Goal: Information Seeking & Learning: Learn about a topic

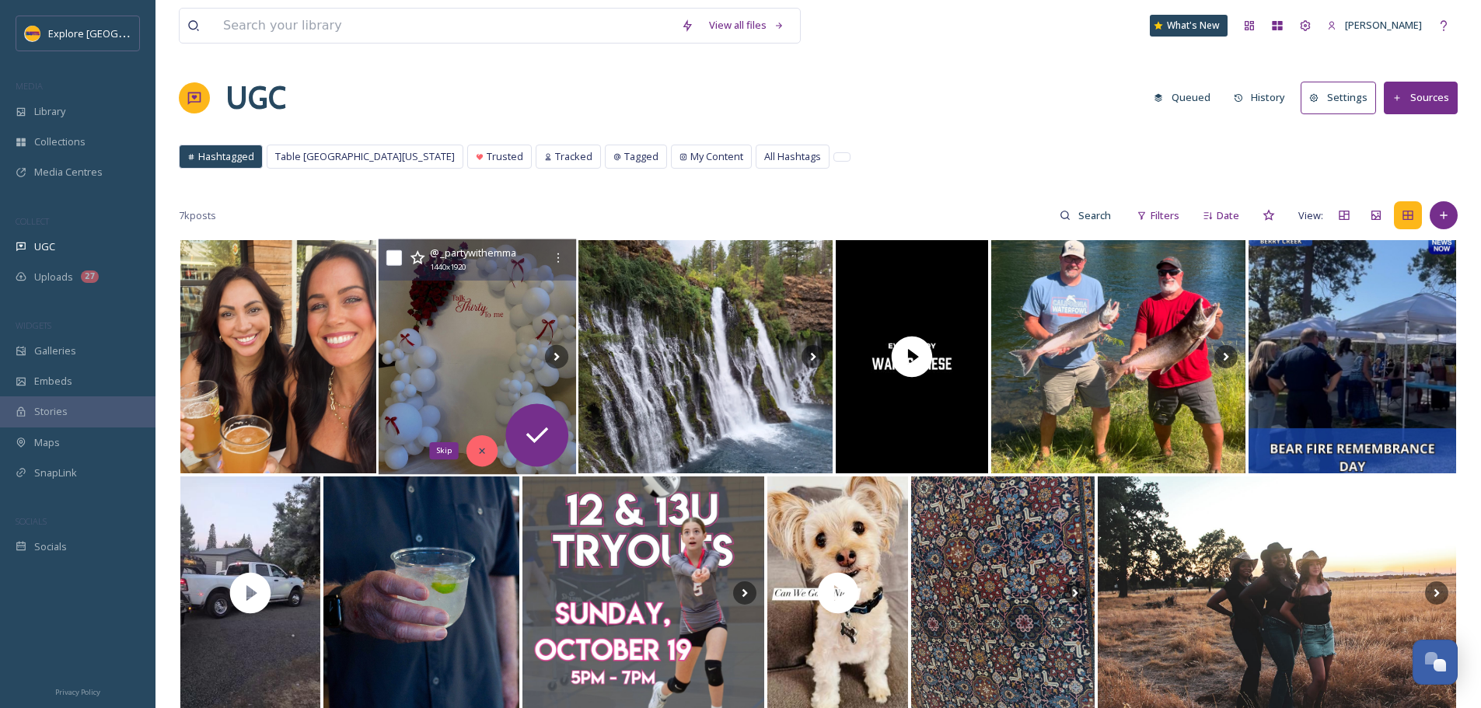
click at [482, 458] on div "Skip" at bounding box center [481, 450] width 31 height 31
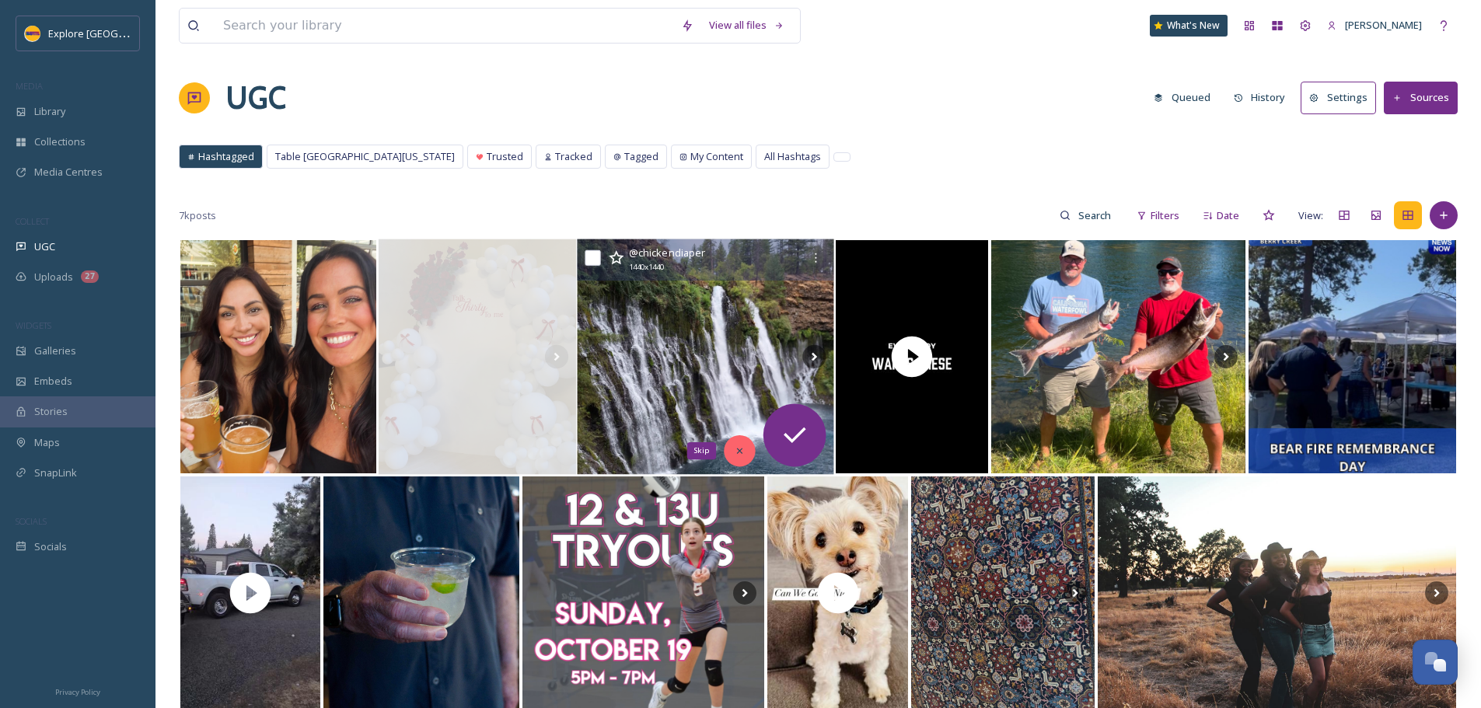
click at [736, 459] on div "Skip" at bounding box center [739, 450] width 31 height 31
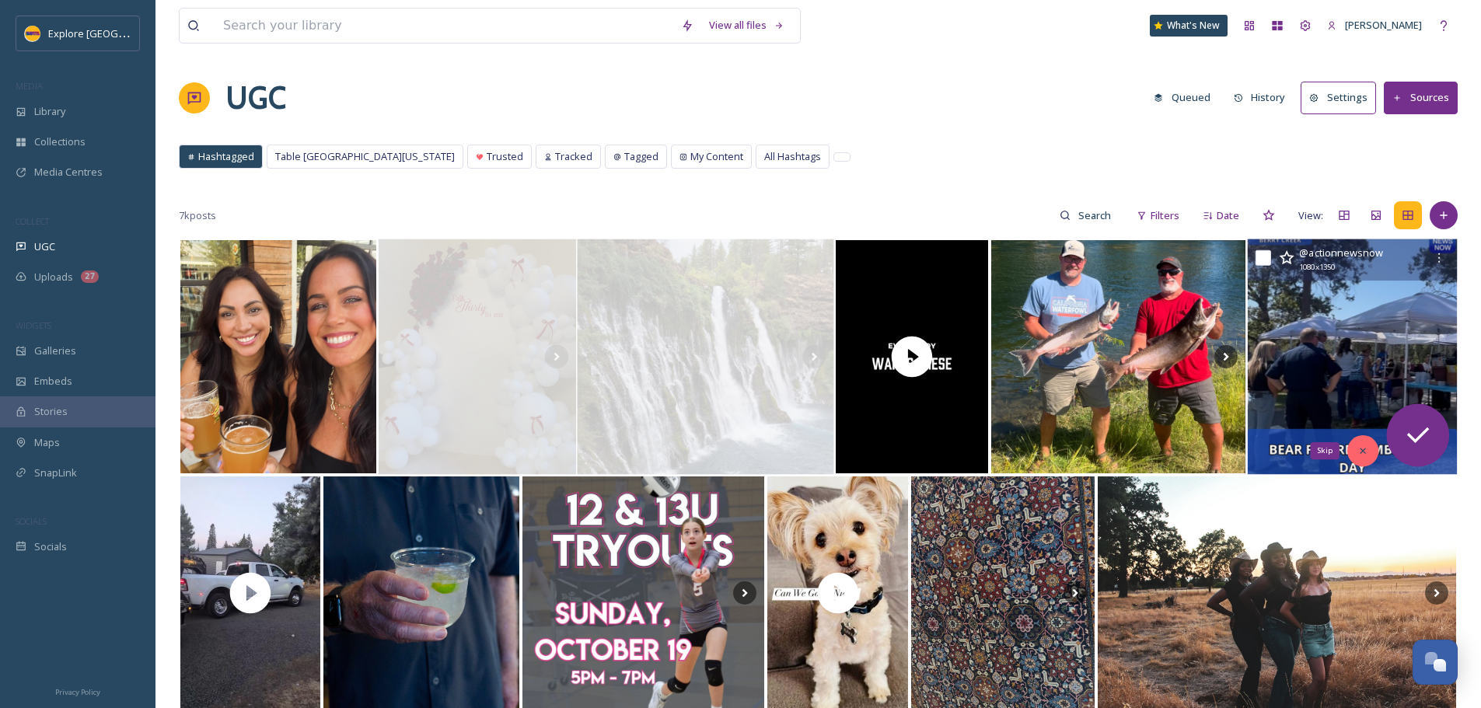
click at [1364, 449] on icon at bounding box center [1361, 450] width 5 height 5
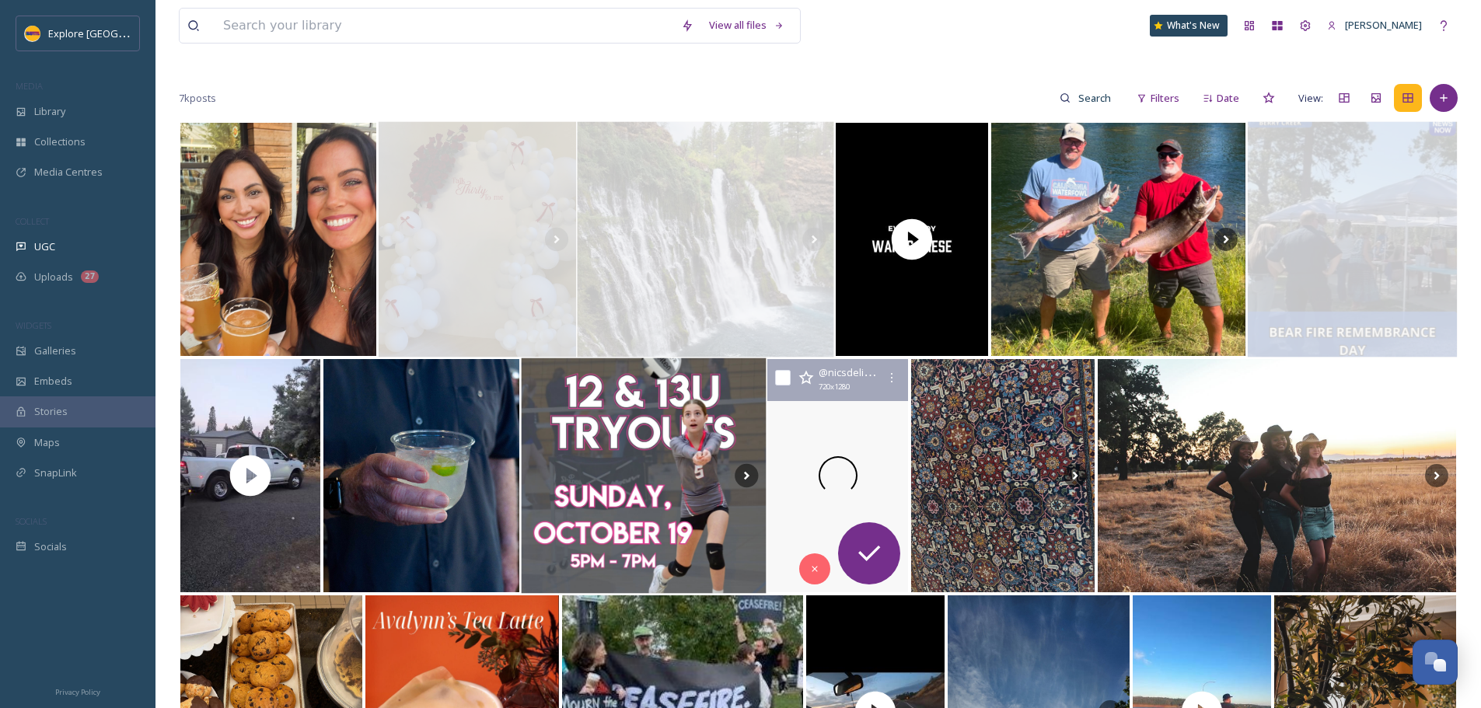
scroll to position [155, 0]
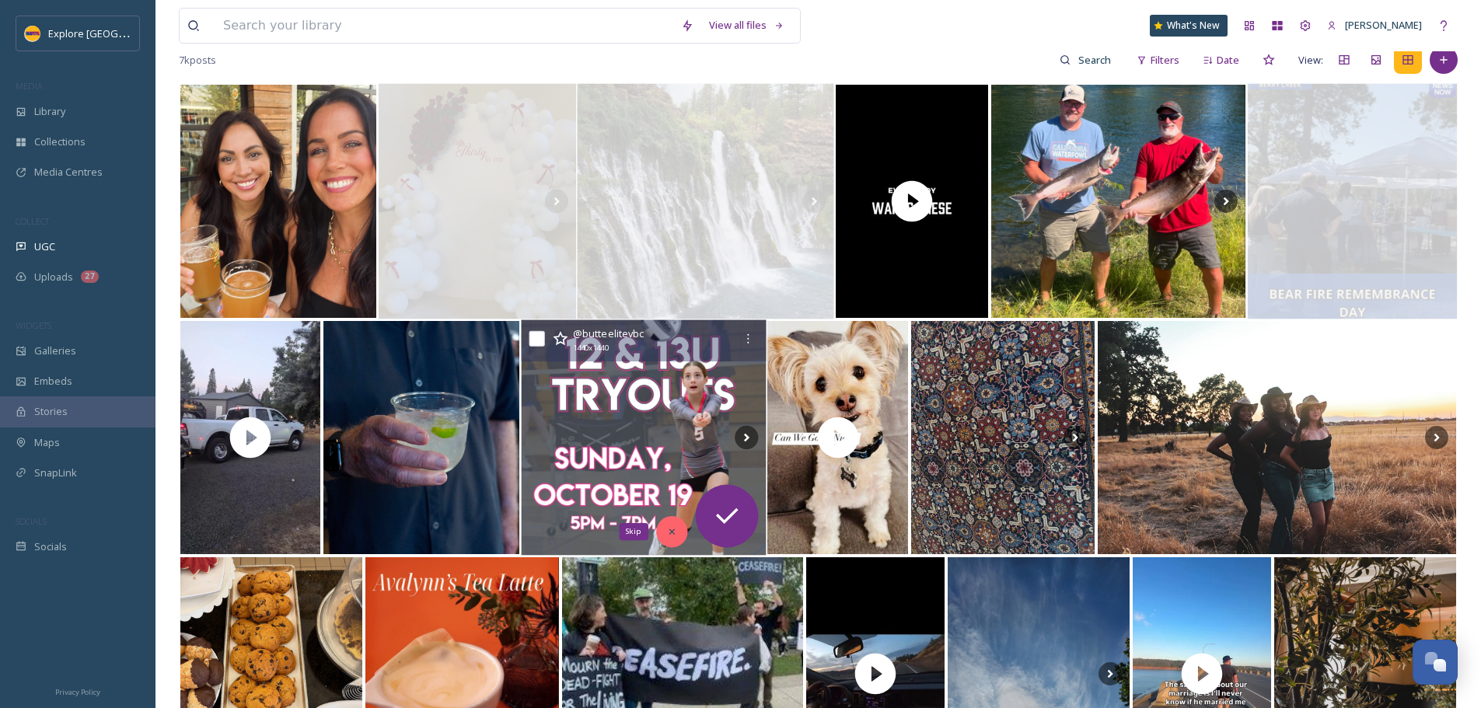
click at [668, 528] on icon at bounding box center [671, 531] width 11 height 11
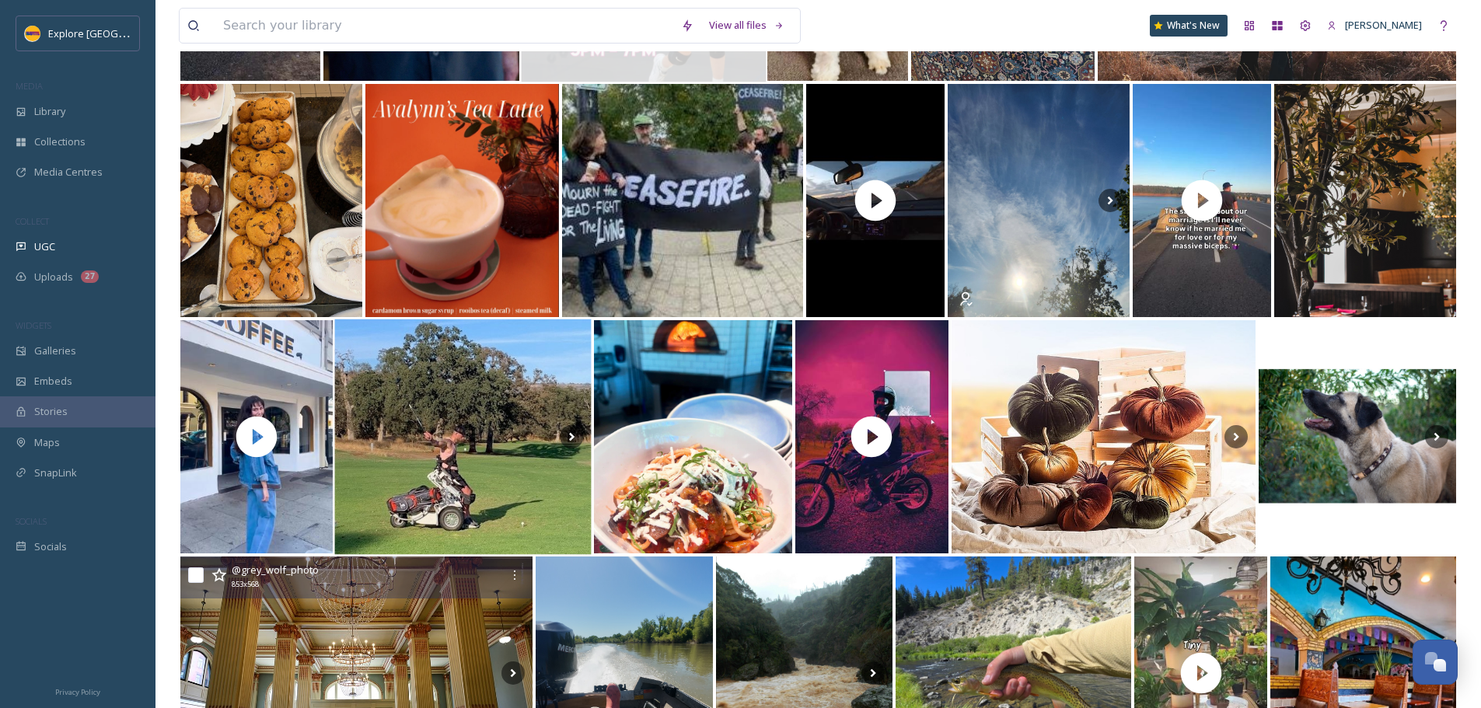
scroll to position [0, 0]
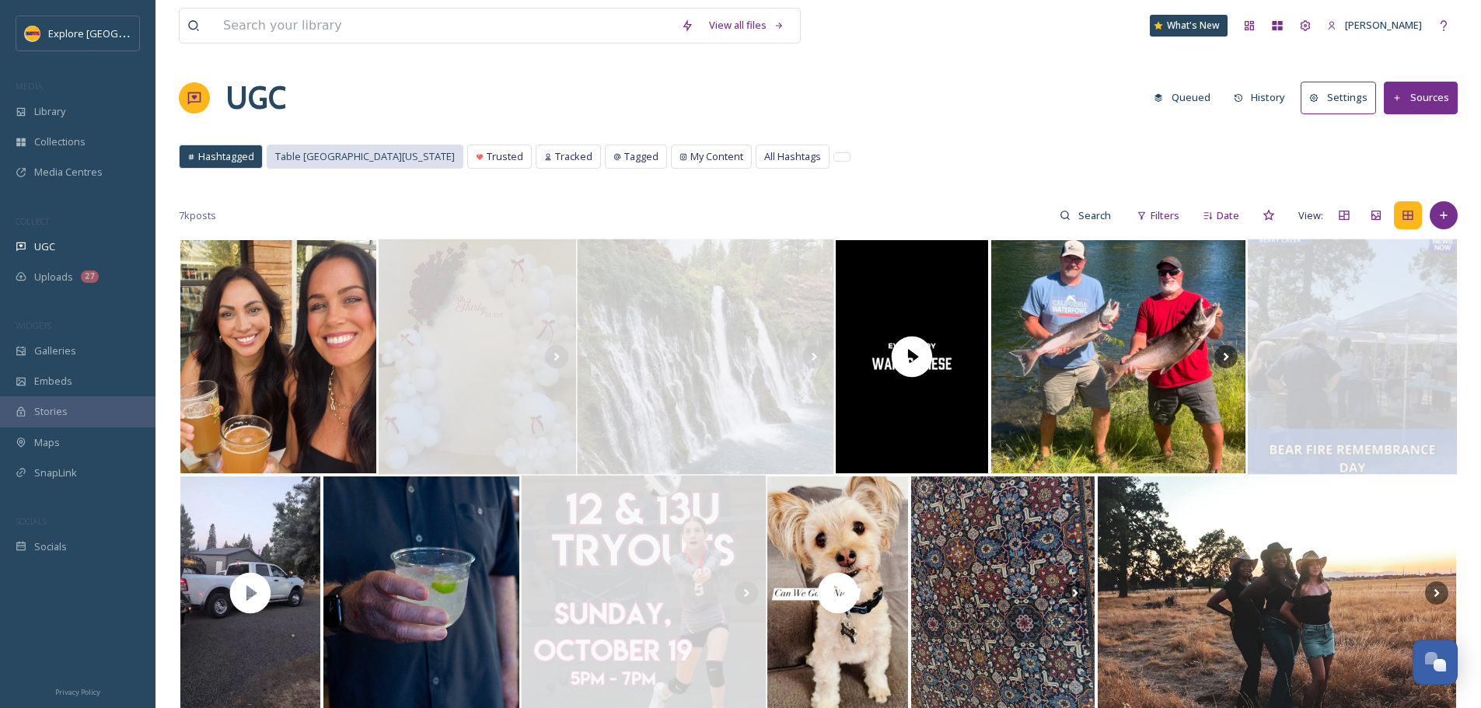
click at [358, 152] on span "Table [GEOGRAPHIC_DATA][US_STATE]" at bounding box center [365, 156] width 180 height 15
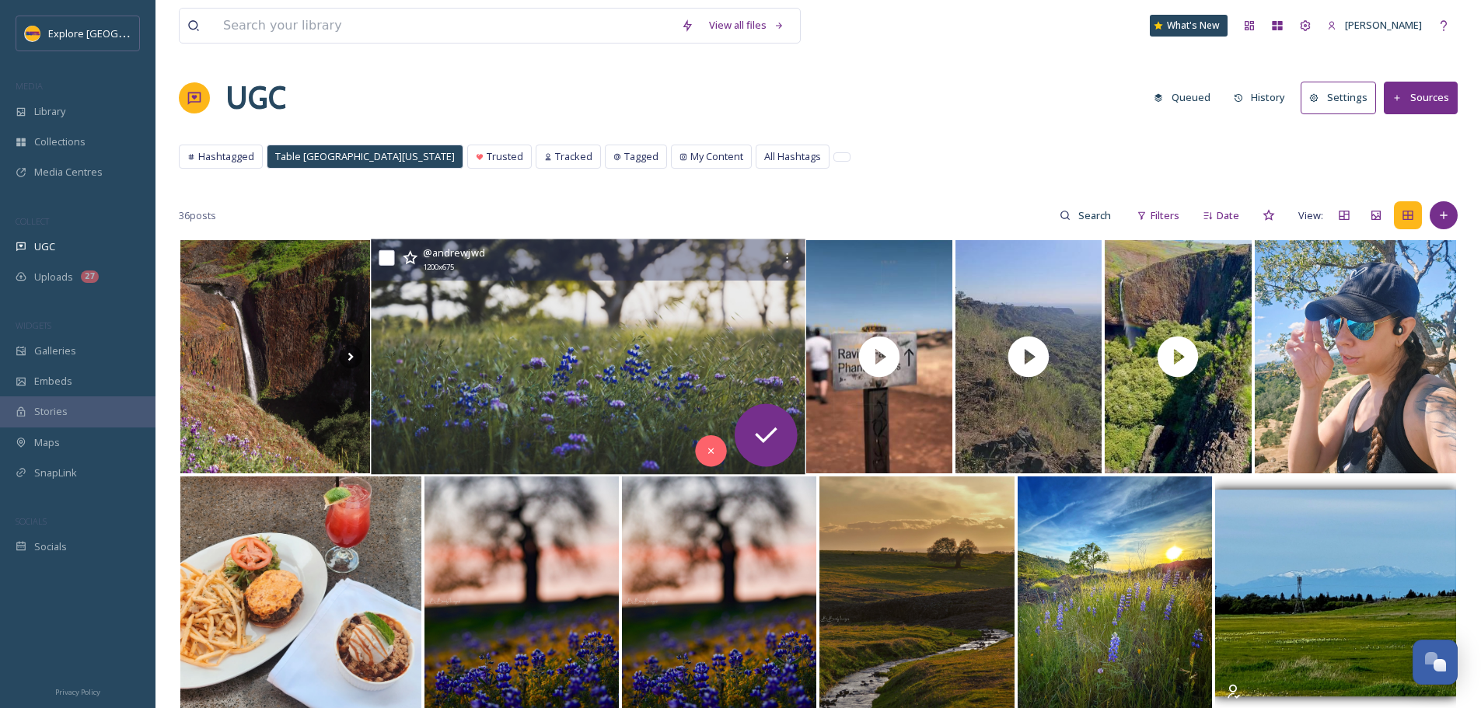
click at [524, 335] on img at bounding box center [589, 356] width 434 height 235
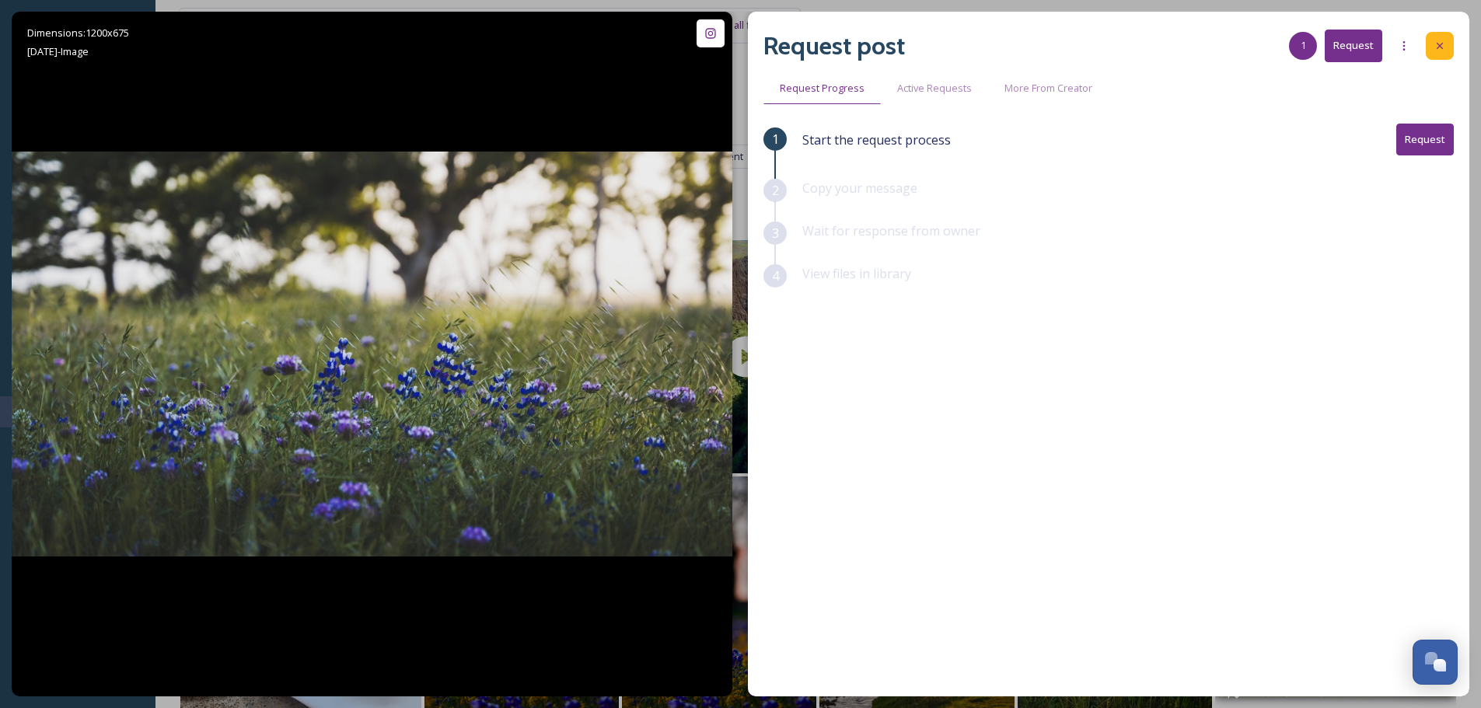
click at [1439, 45] on icon at bounding box center [1439, 46] width 12 height 12
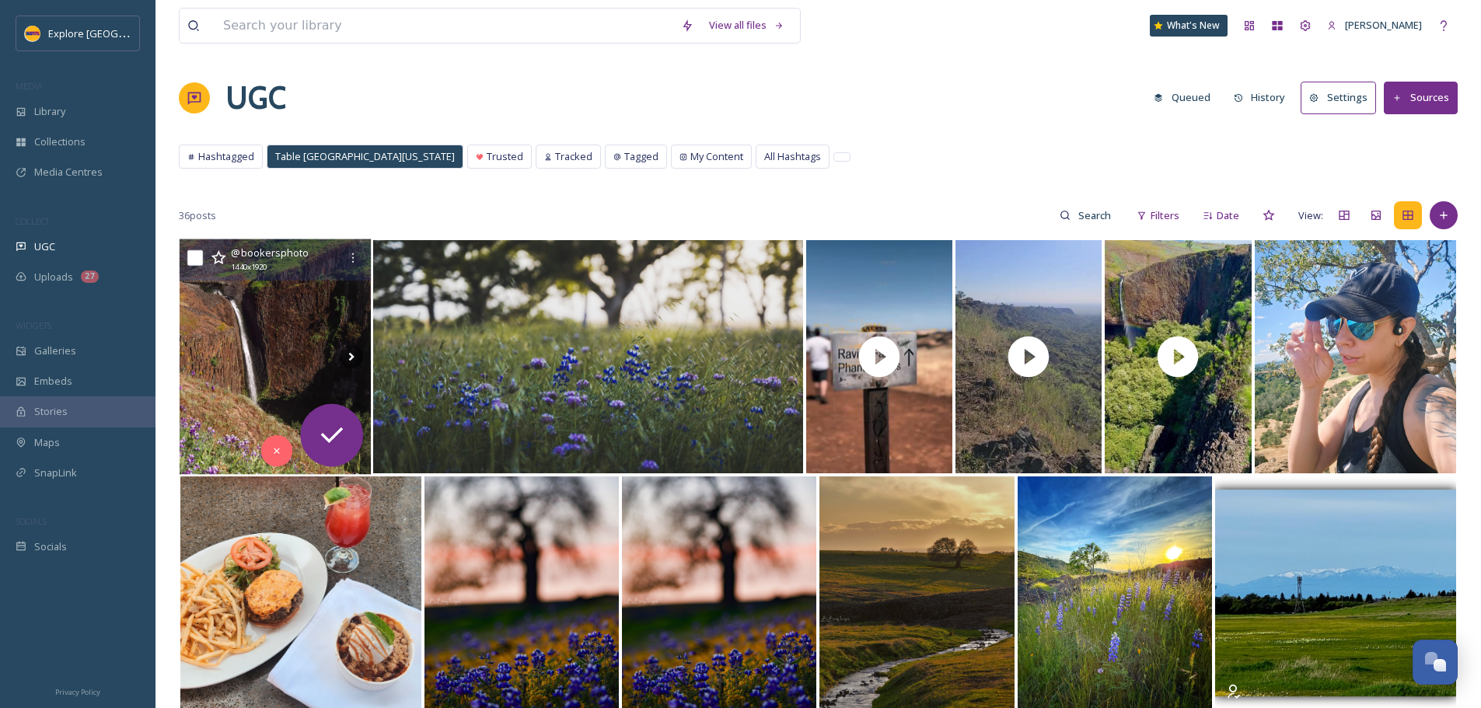
click at [197, 314] on img at bounding box center [276, 356] width 192 height 235
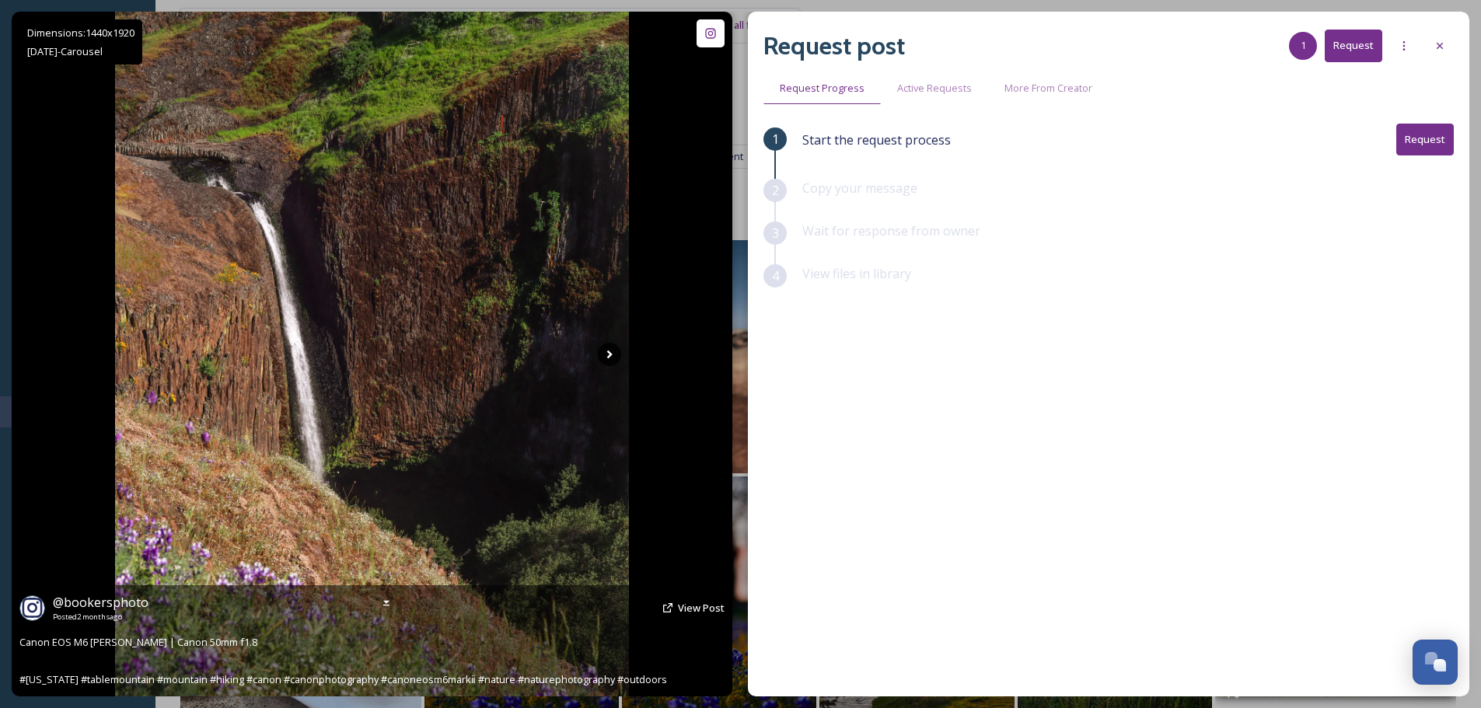
click at [612, 349] on icon at bounding box center [609, 354] width 23 height 23
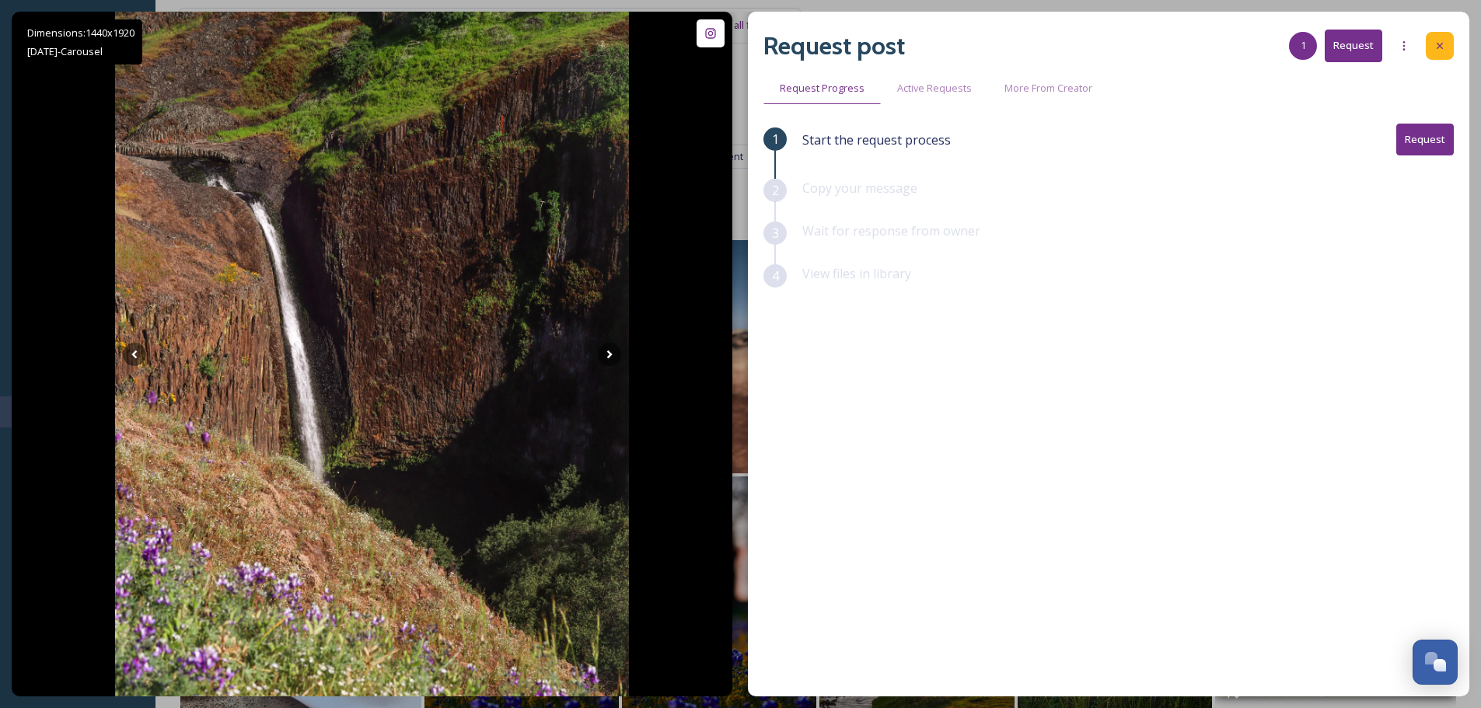
click at [1438, 48] on icon at bounding box center [1439, 46] width 12 height 12
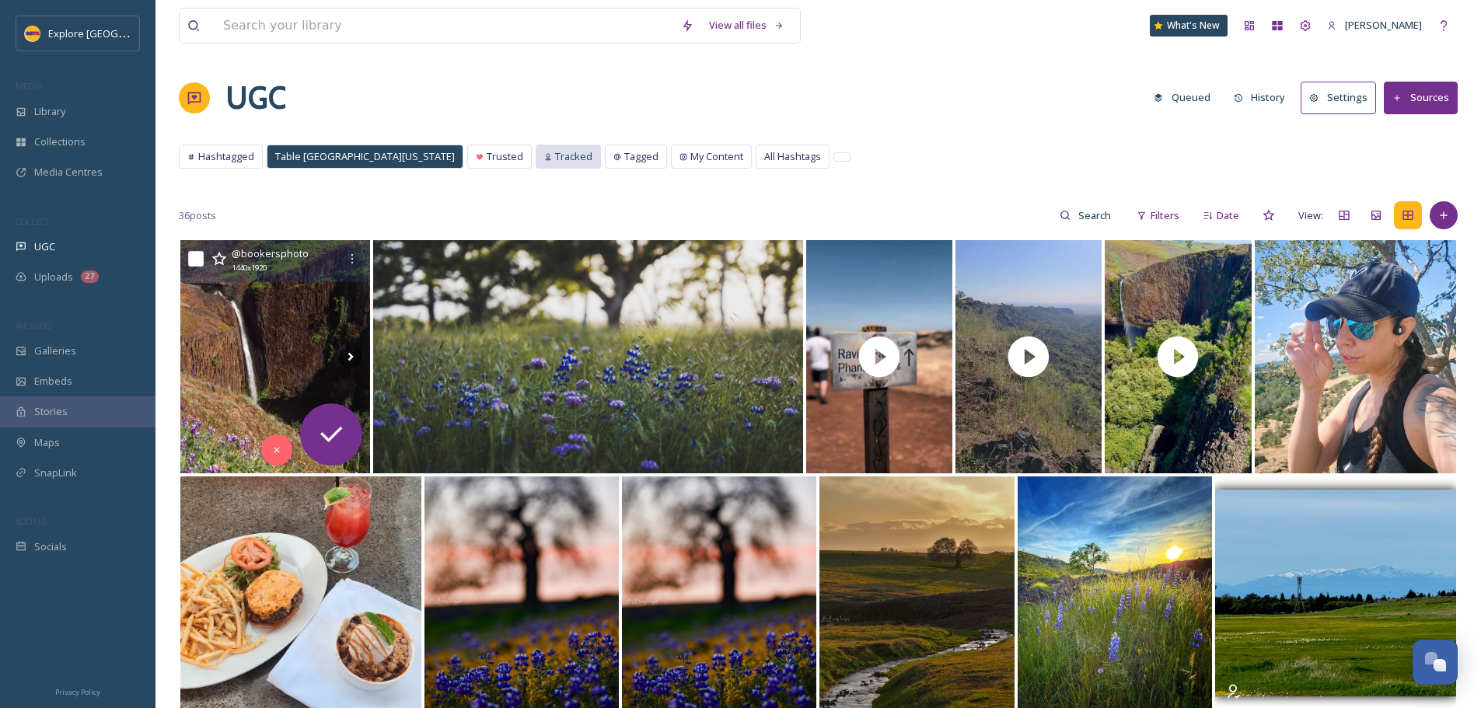
click at [535, 145] on div "Tracked" at bounding box center [567, 157] width 65 height 24
click at [68, 254] on div "UGC" at bounding box center [77, 247] width 155 height 30
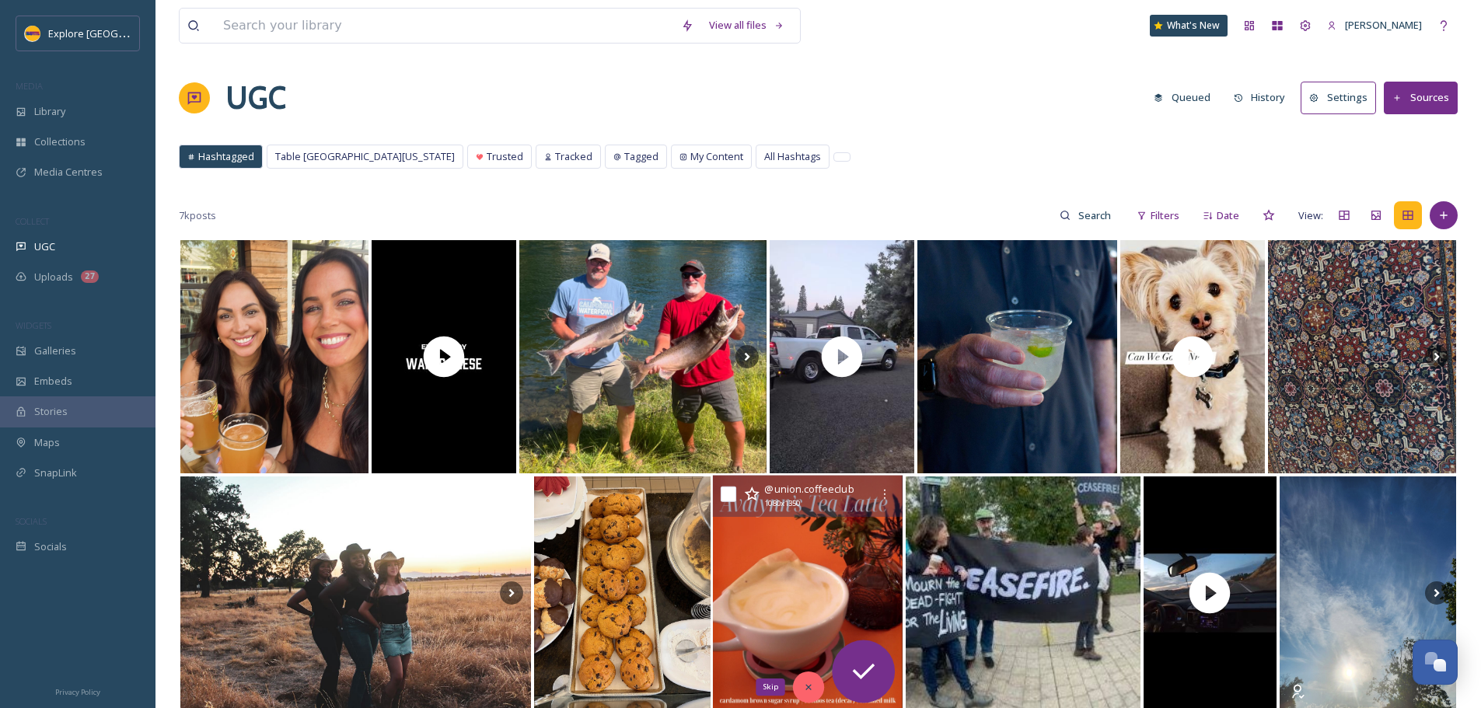
click at [805, 689] on icon at bounding box center [809, 687] width 11 height 11
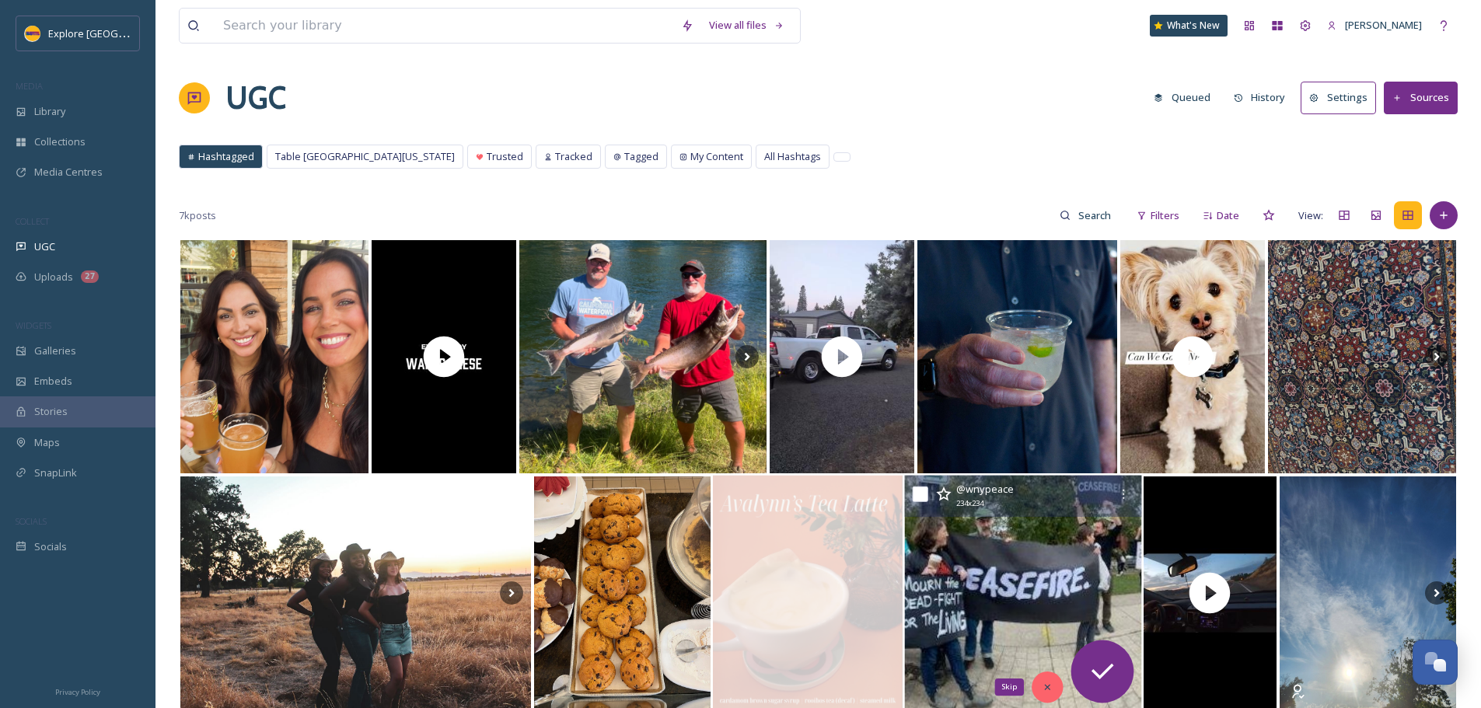
click at [1044, 685] on icon at bounding box center [1046, 687] width 11 height 11
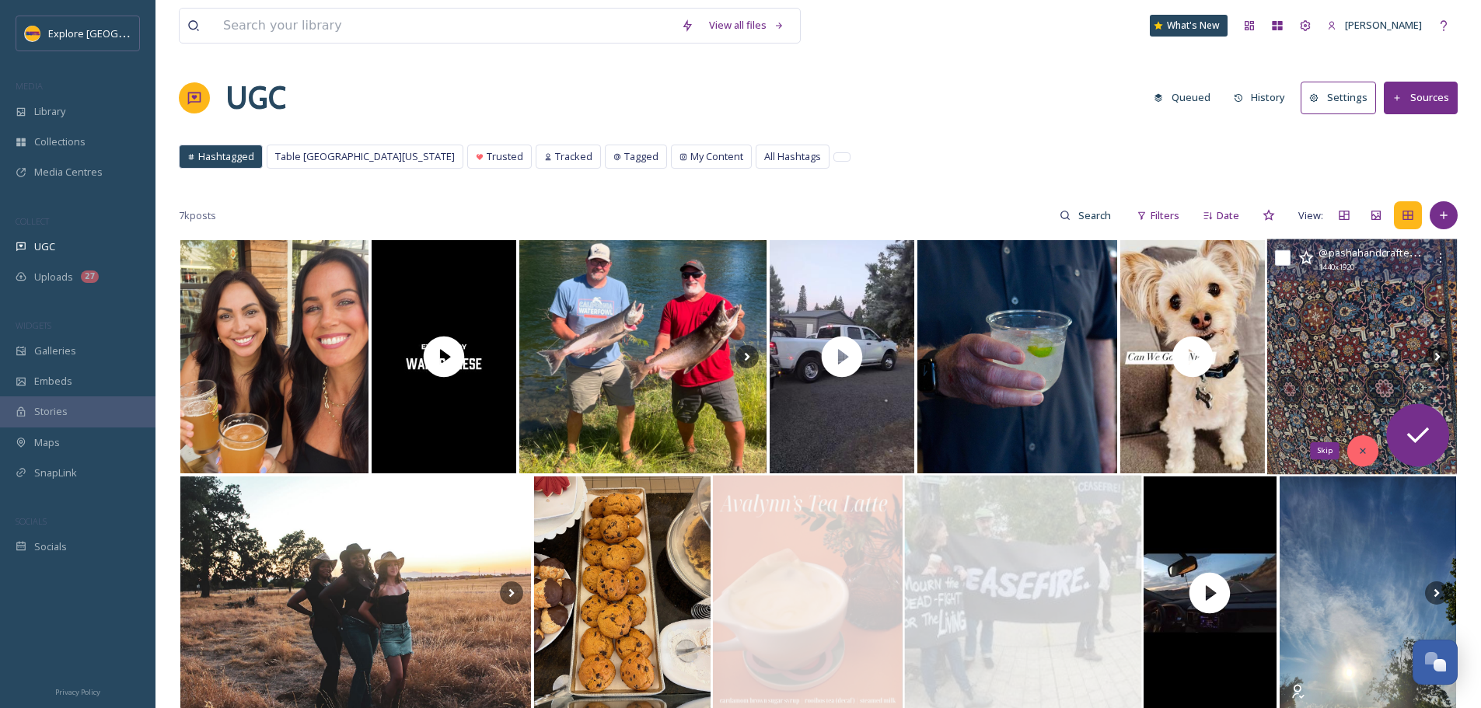
click at [1355, 452] on div "Skip" at bounding box center [1362, 450] width 31 height 31
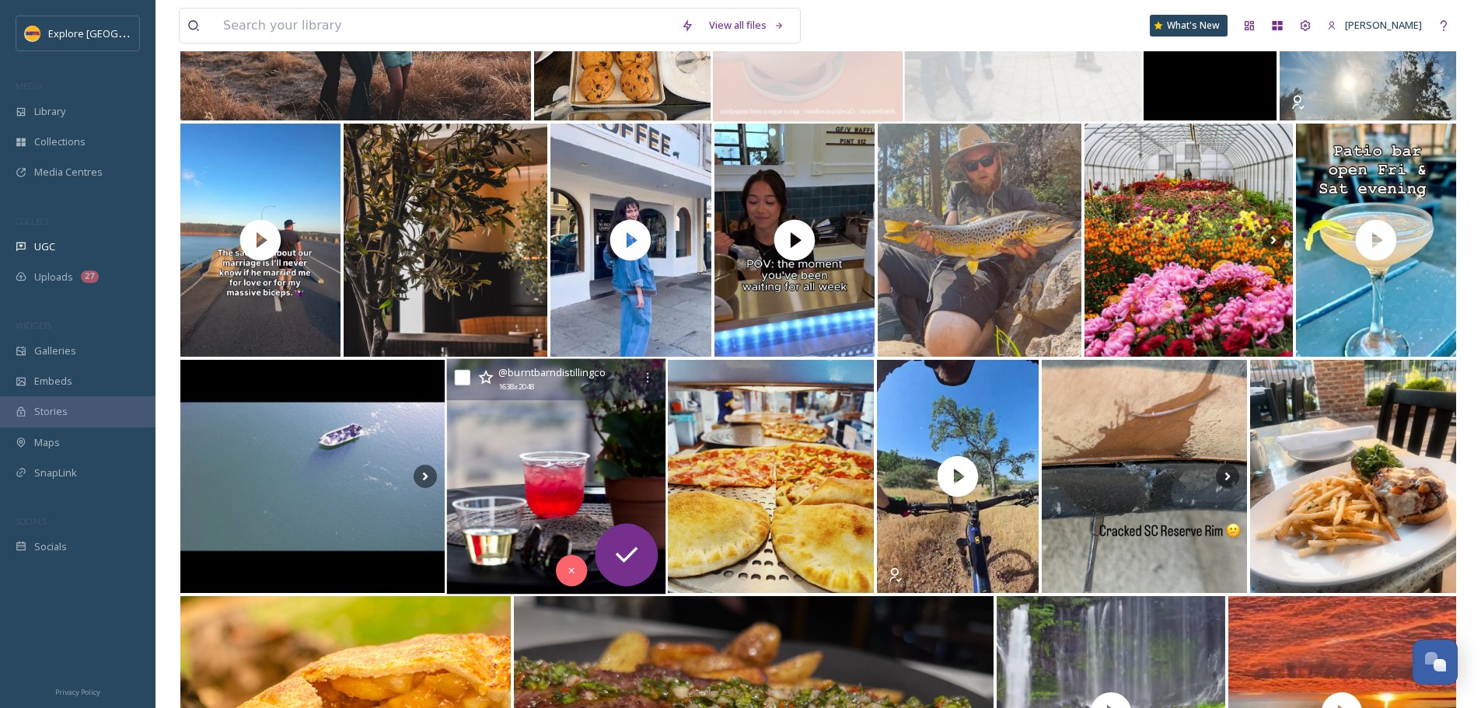
scroll to position [900, 0]
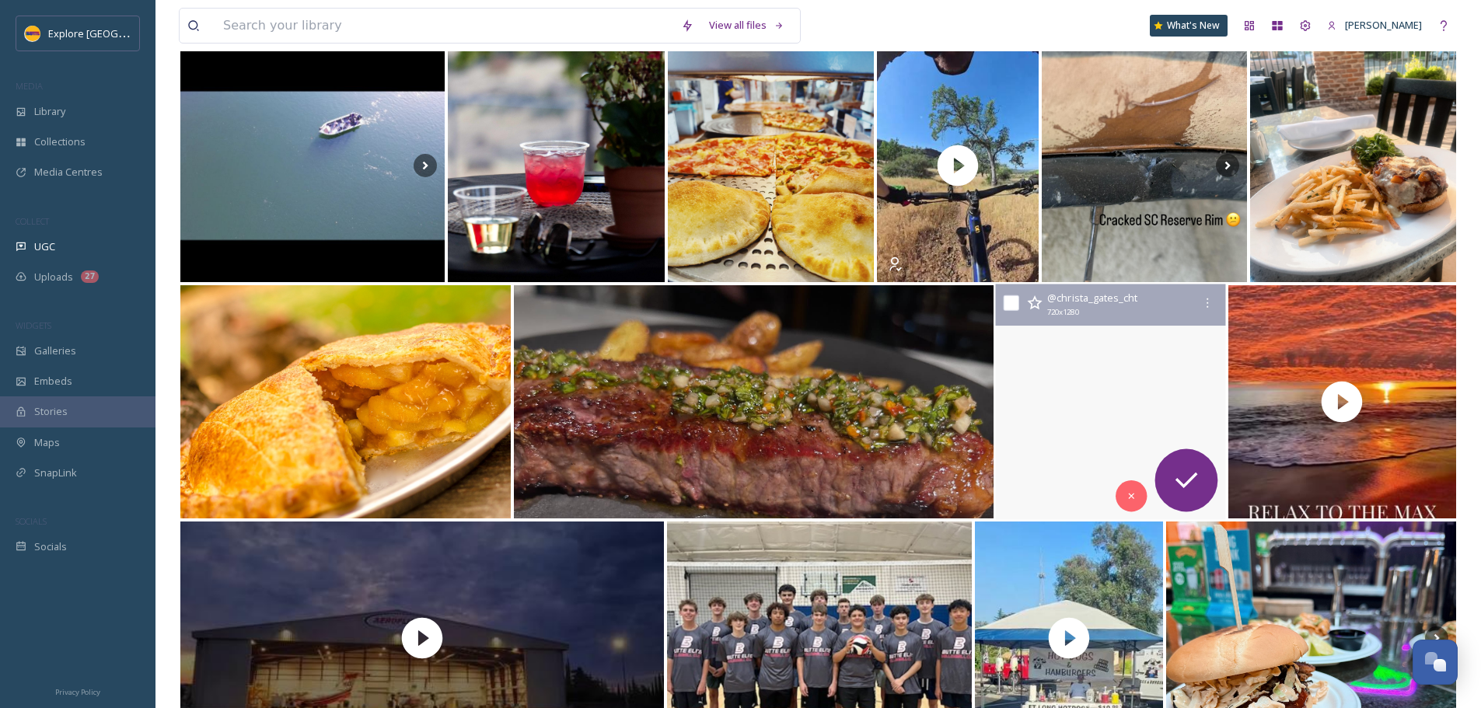
click at [1156, 409] on video "#hypnotherapy #holistichealth #selfcare #hypnosis #chicoca #buttecounty #foryou…" at bounding box center [1111, 401] width 230 height 235
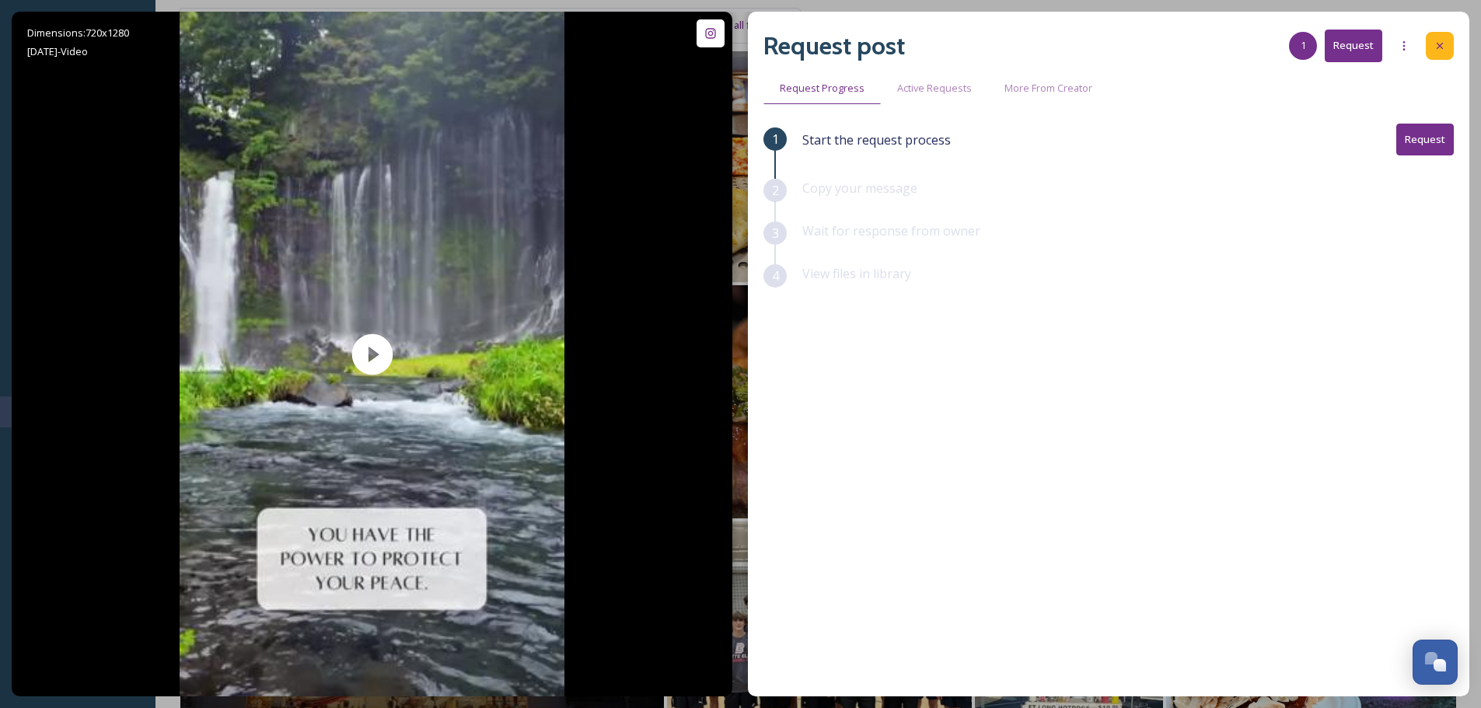
click at [1449, 48] on div at bounding box center [1439, 46] width 28 height 28
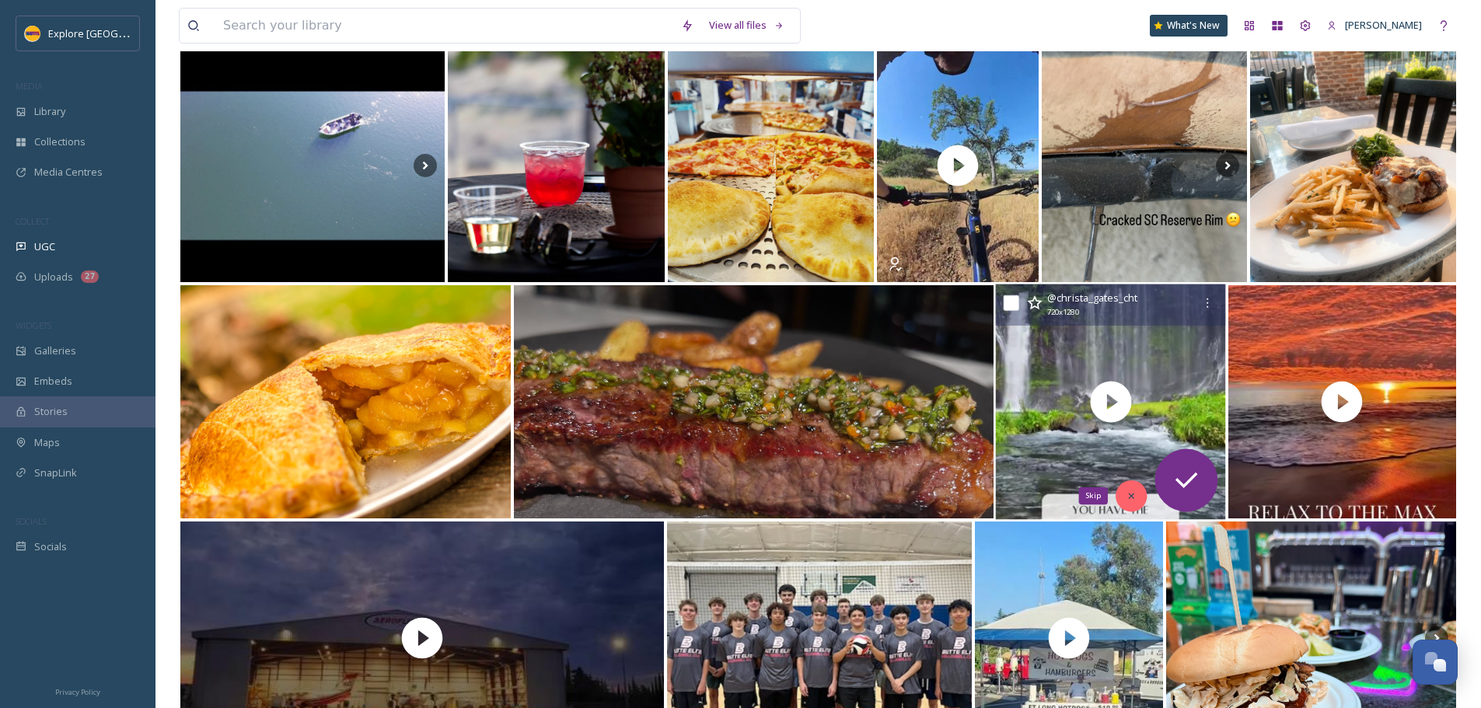
click at [1134, 494] on icon at bounding box center [1131, 496] width 5 height 5
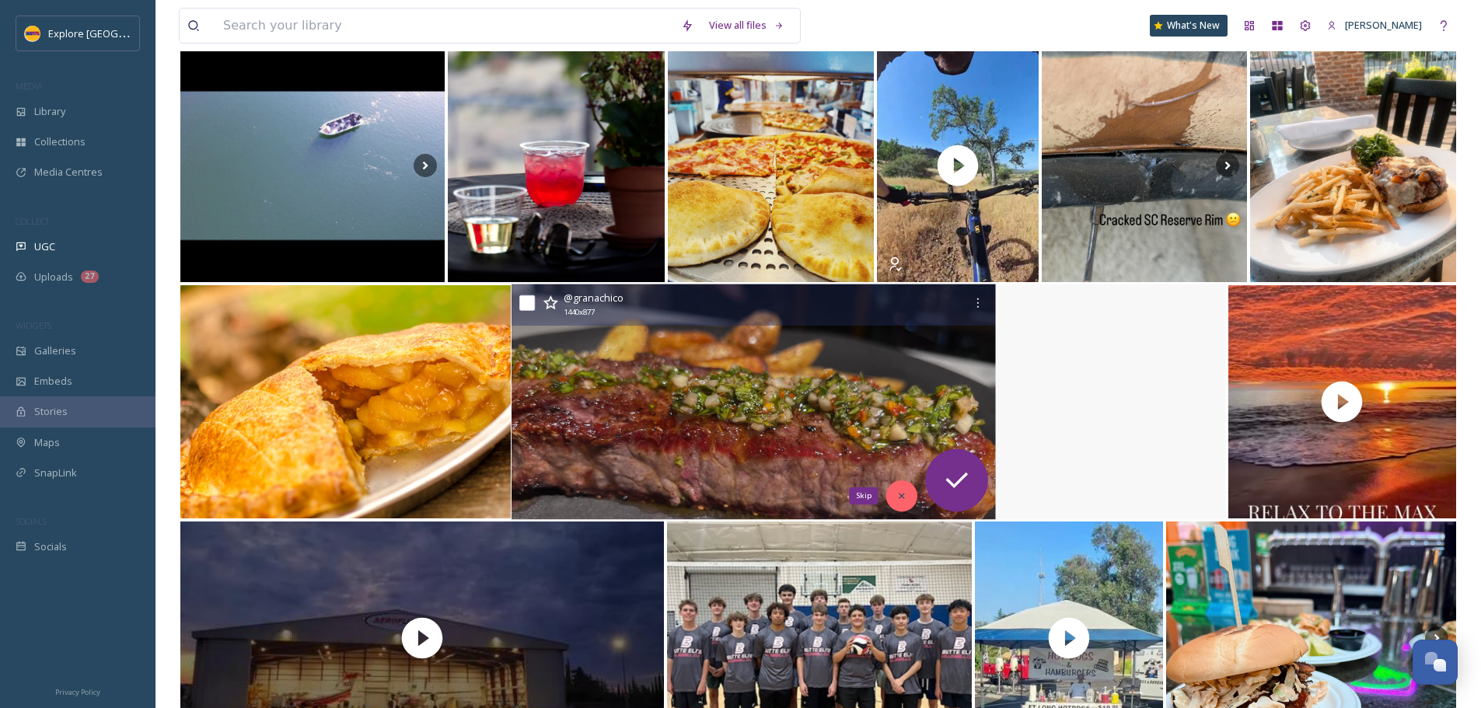
click at [898, 494] on icon at bounding box center [901, 495] width 11 height 11
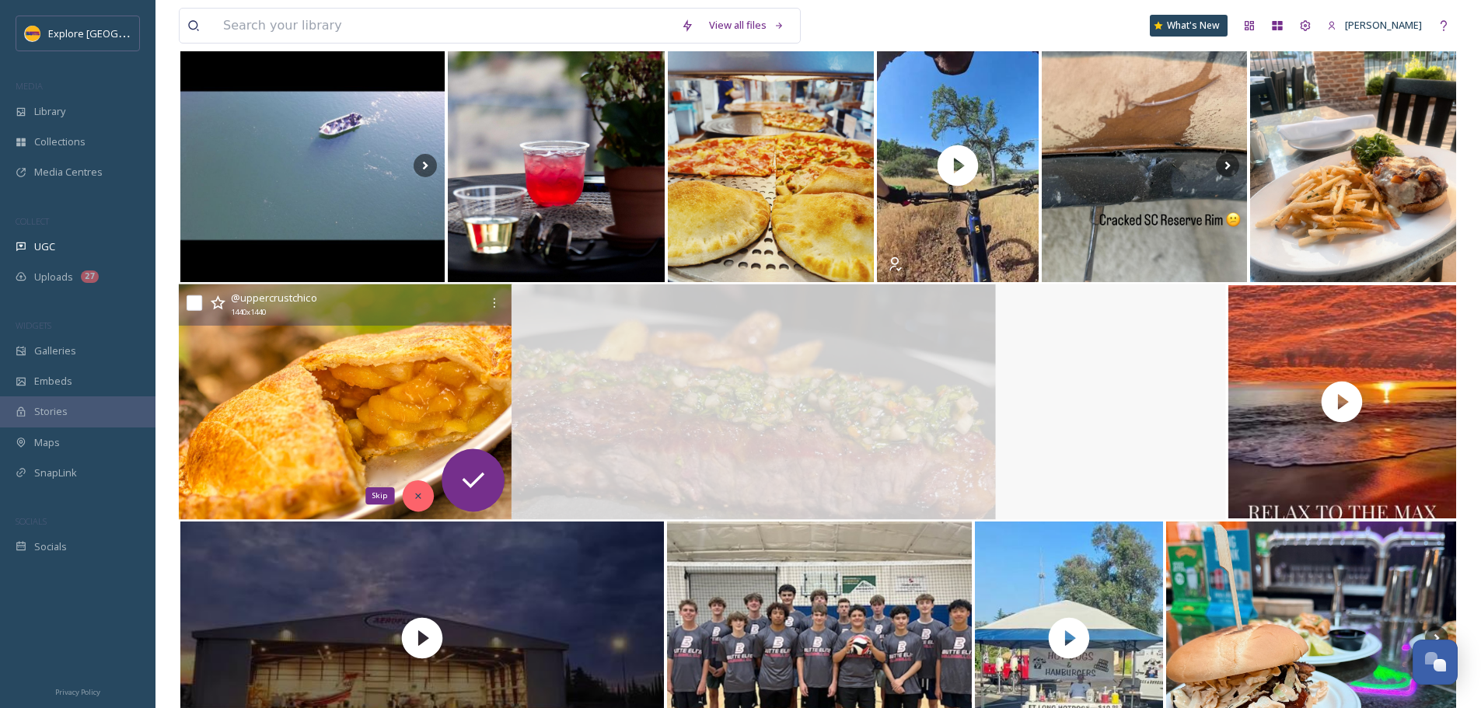
click at [417, 494] on icon at bounding box center [418, 495] width 11 height 11
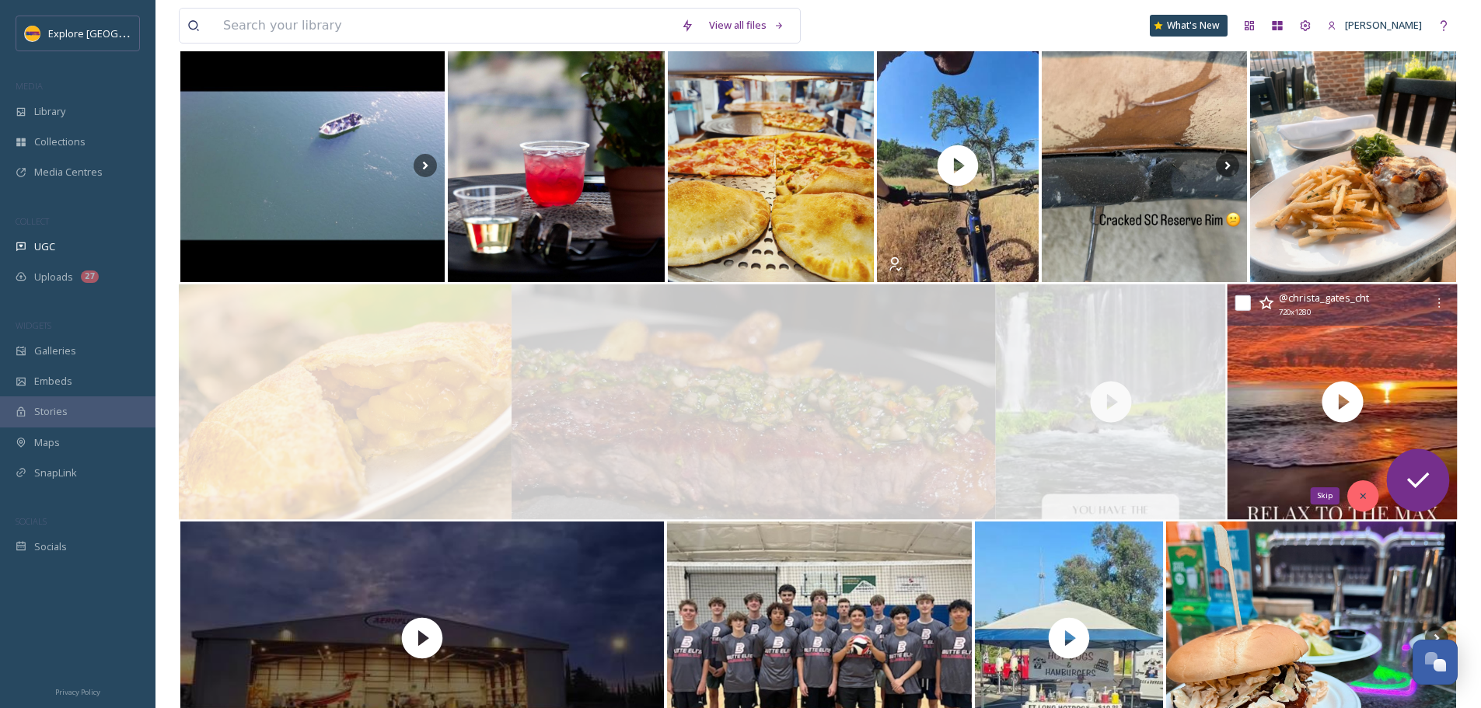
click at [1359, 492] on icon at bounding box center [1362, 495] width 11 height 11
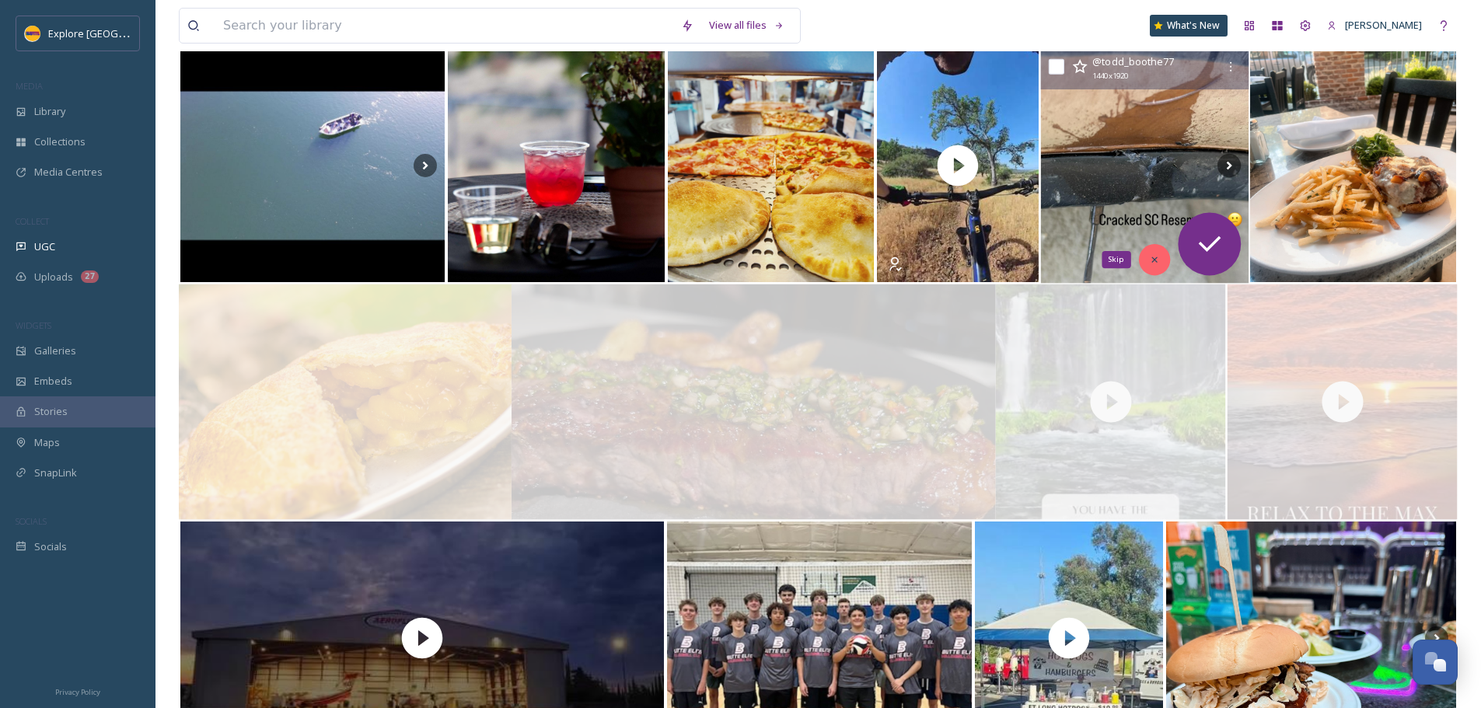
click at [1147, 256] on div "Skip" at bounding box center [1153, 259] width 31 height 31
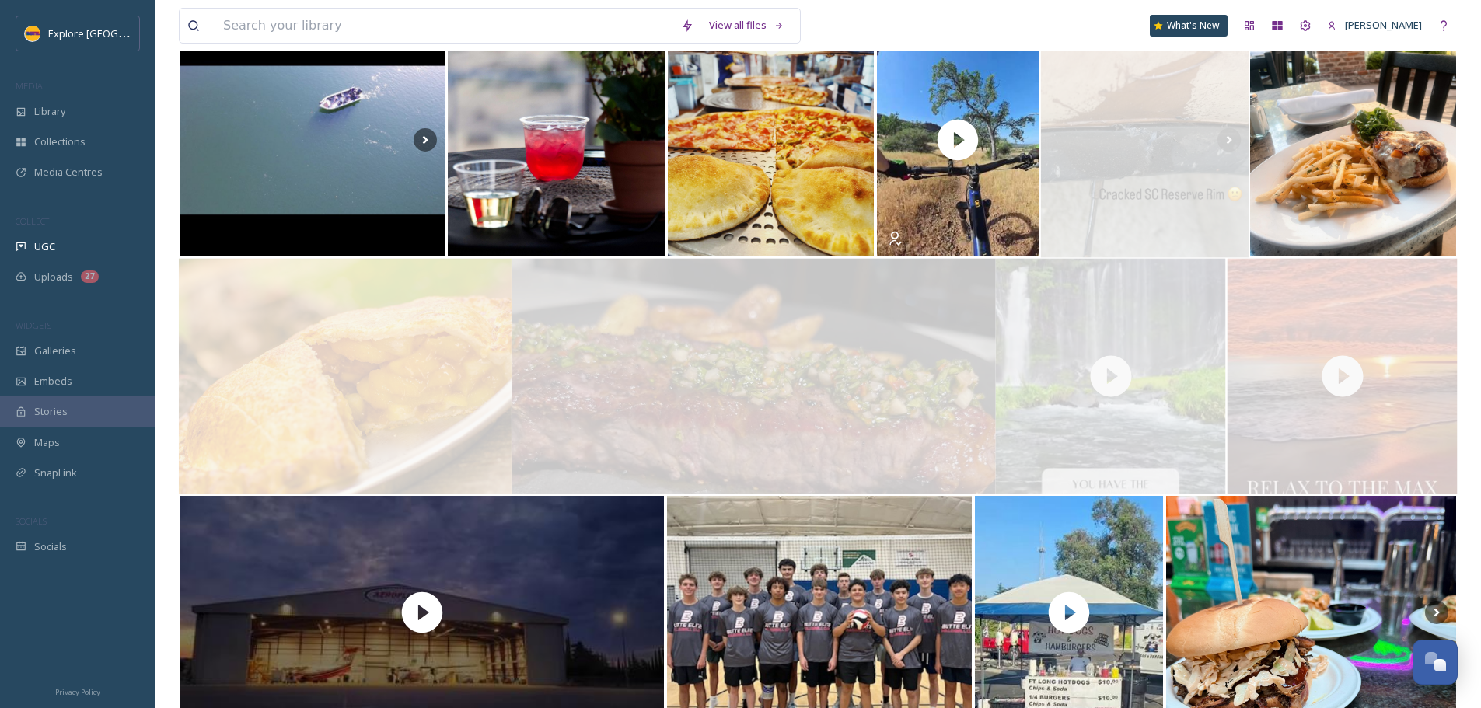
scroll to position [1211, 0]
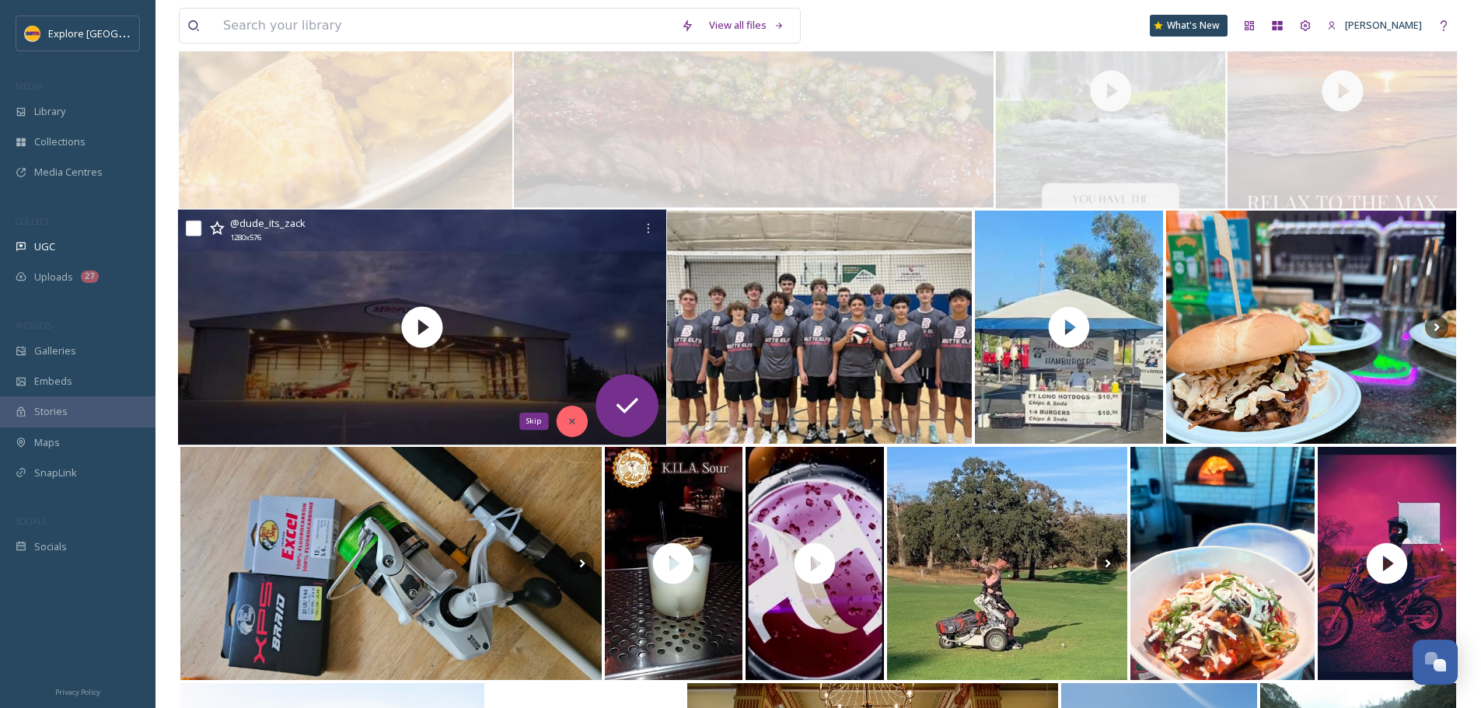
click at [560, 424] on div "Skip" at bounding box center [571, 421] width 31 height 31
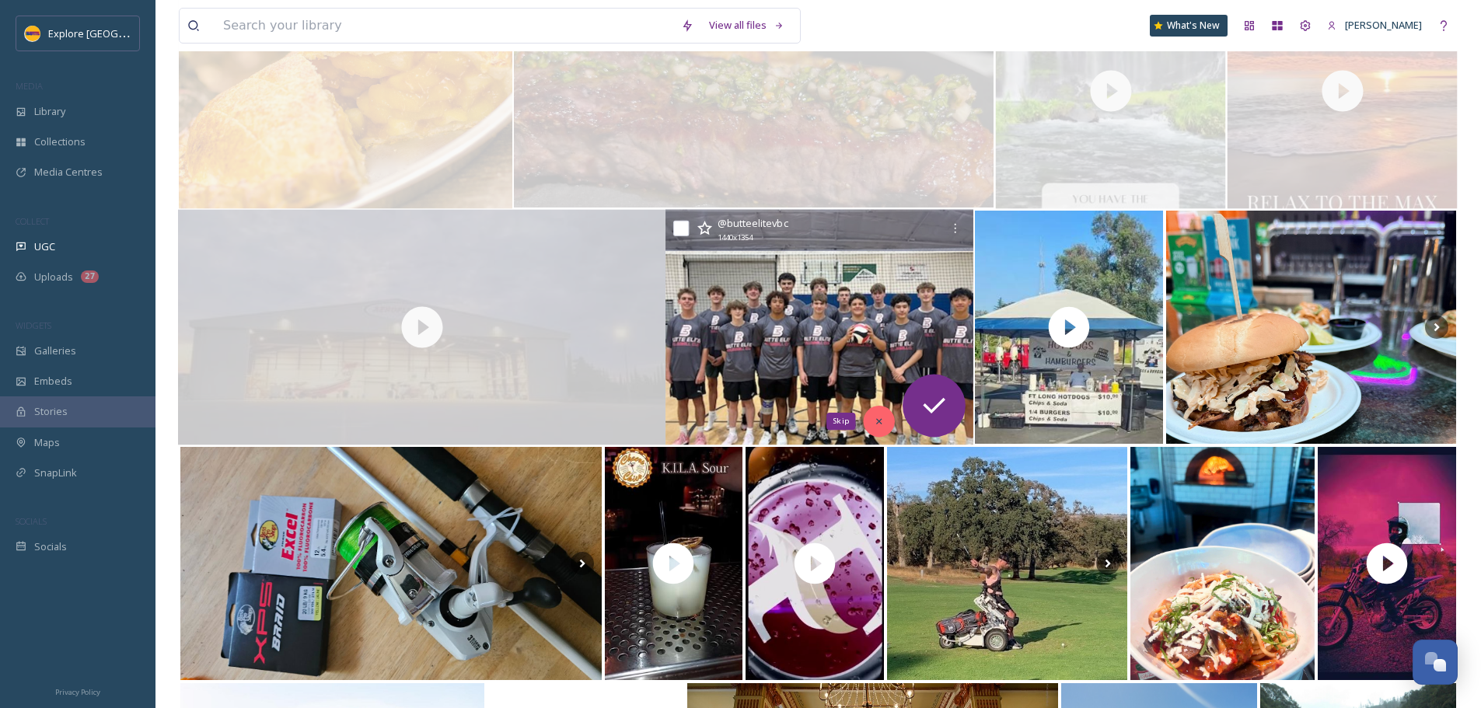
click at [876, 417] on icon at bounding box center [879, 421] width 11 height 11
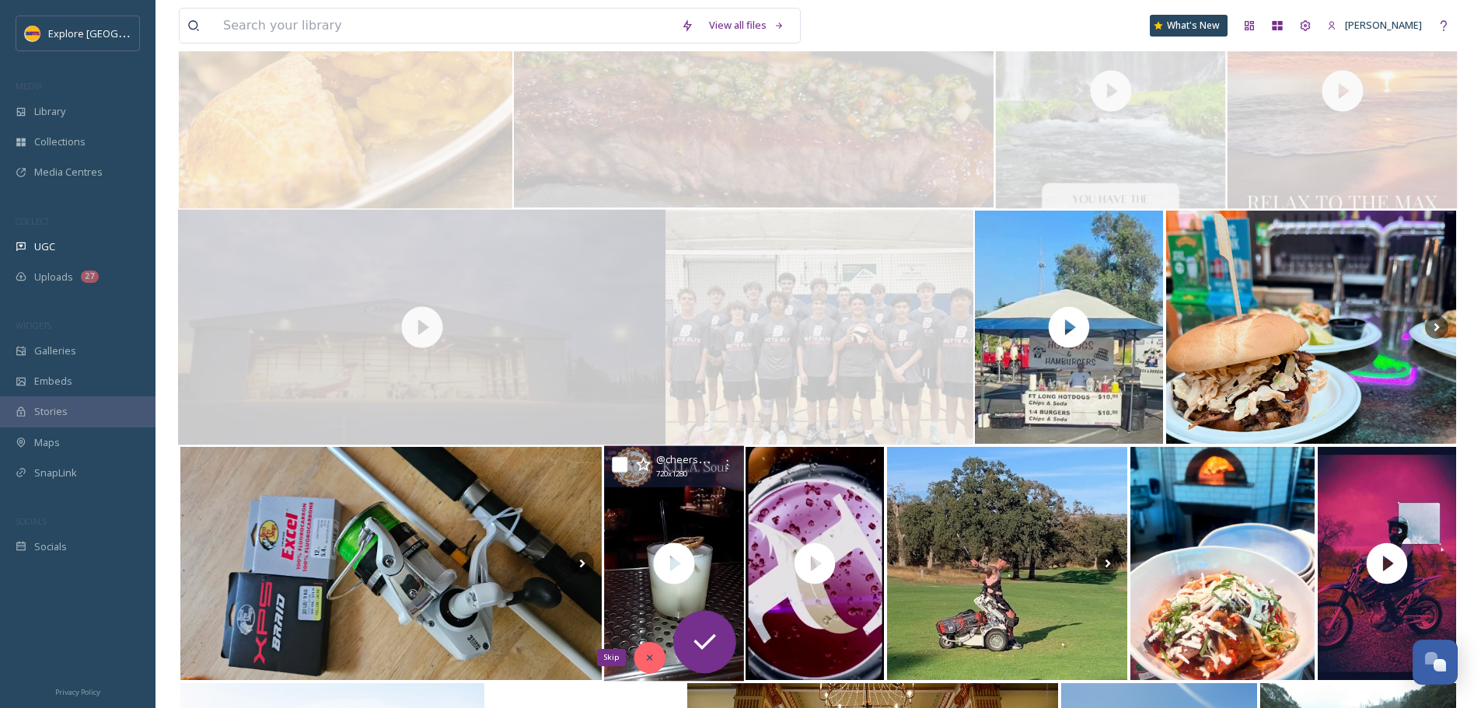
click at [647, 650] on div "Skip" at bounding box center [648, 657] width 31 height 31
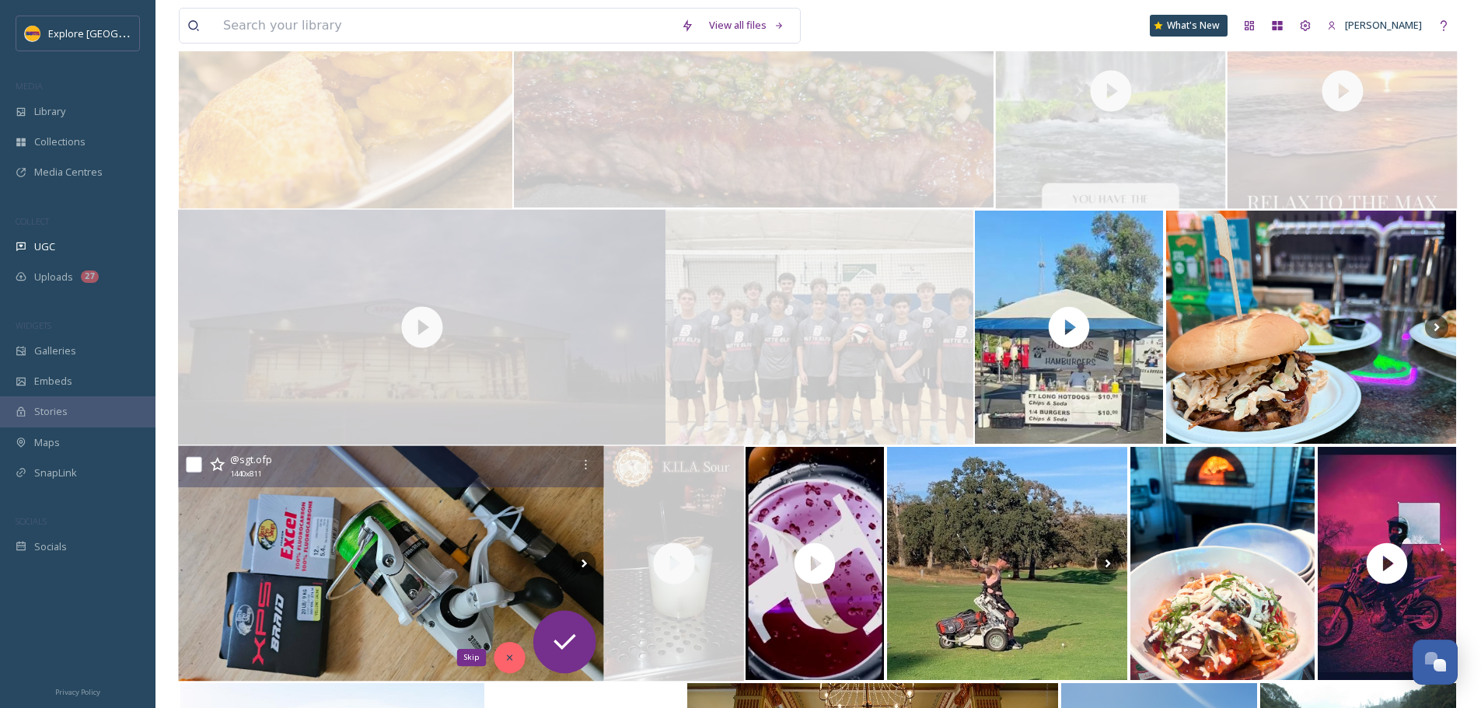
click at [510, 654] on icon at bounding box center [509, 657] width 11 height 11
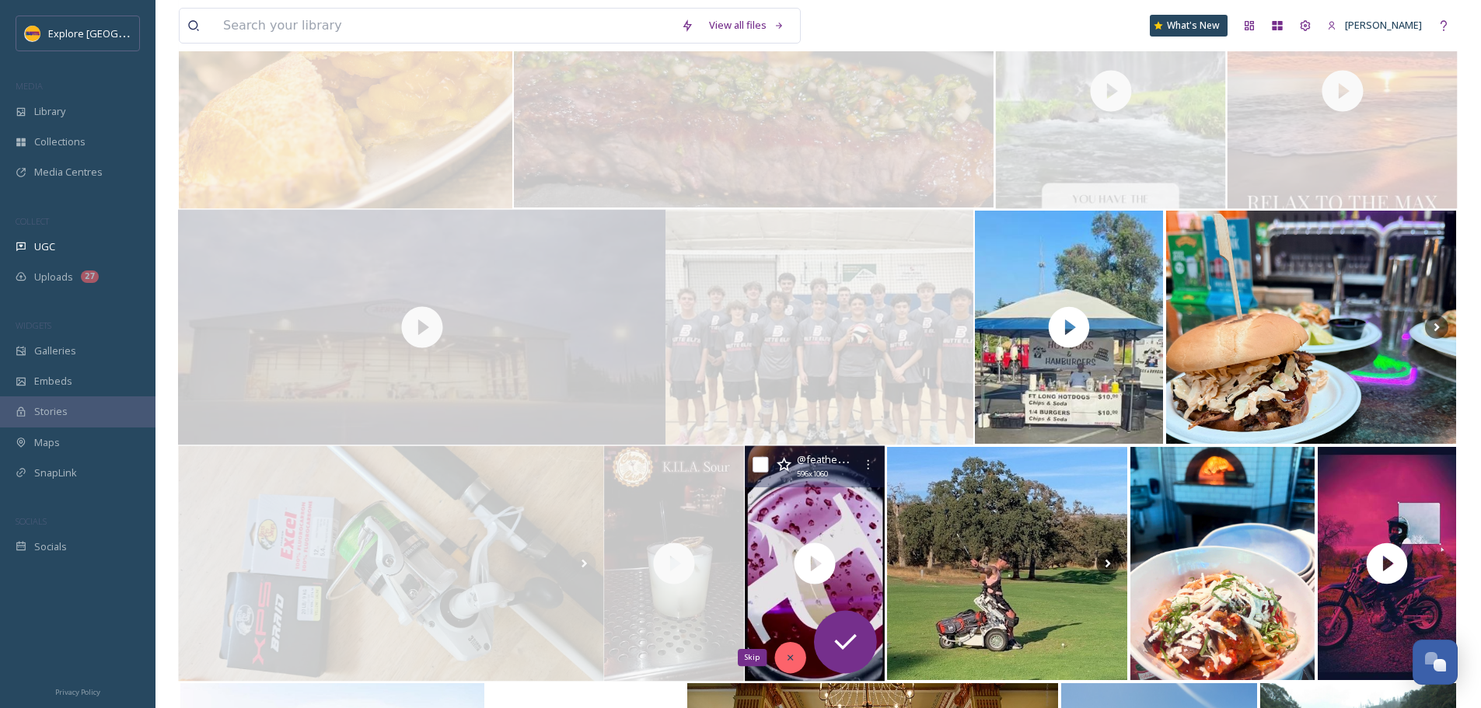
click at [798, 663] on div "Skip" at bounding box center [789, 657] width 31 height 31
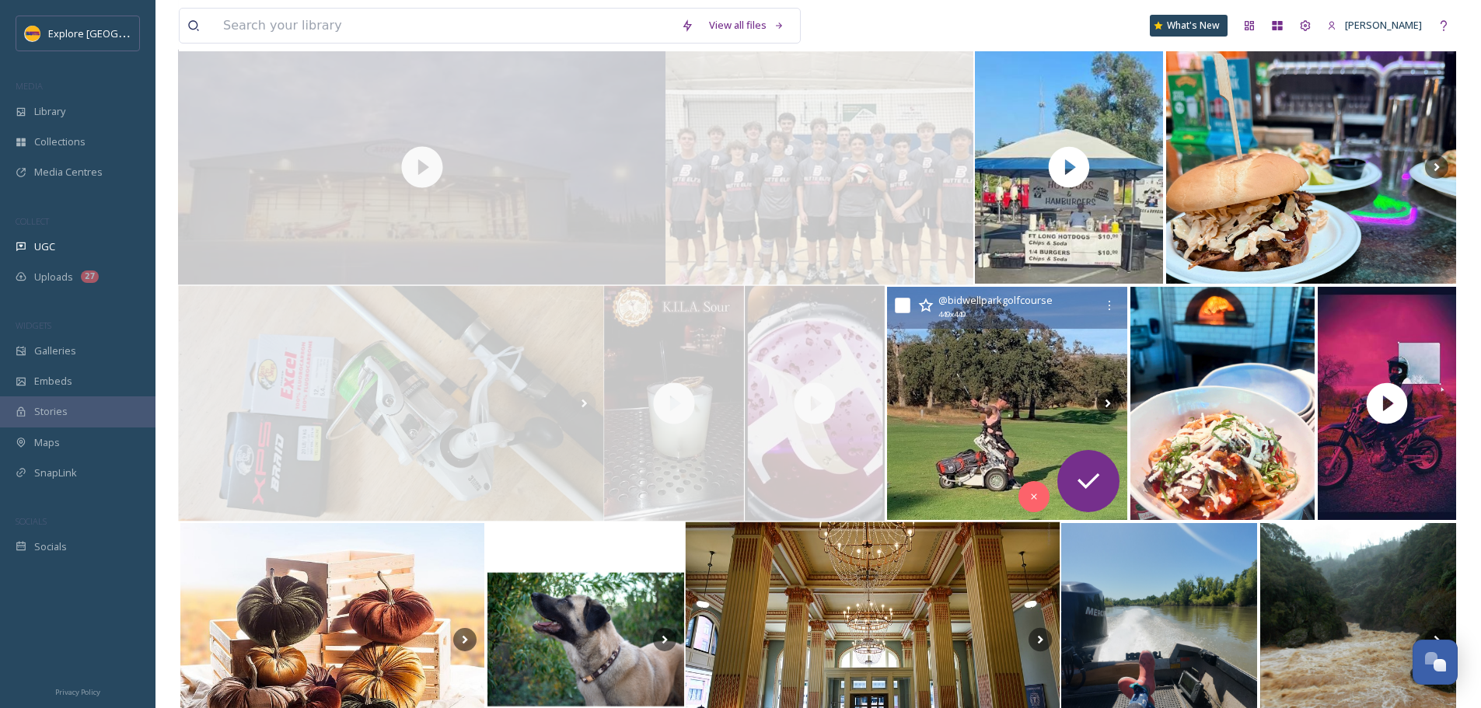
scroll to position [1522, 0]
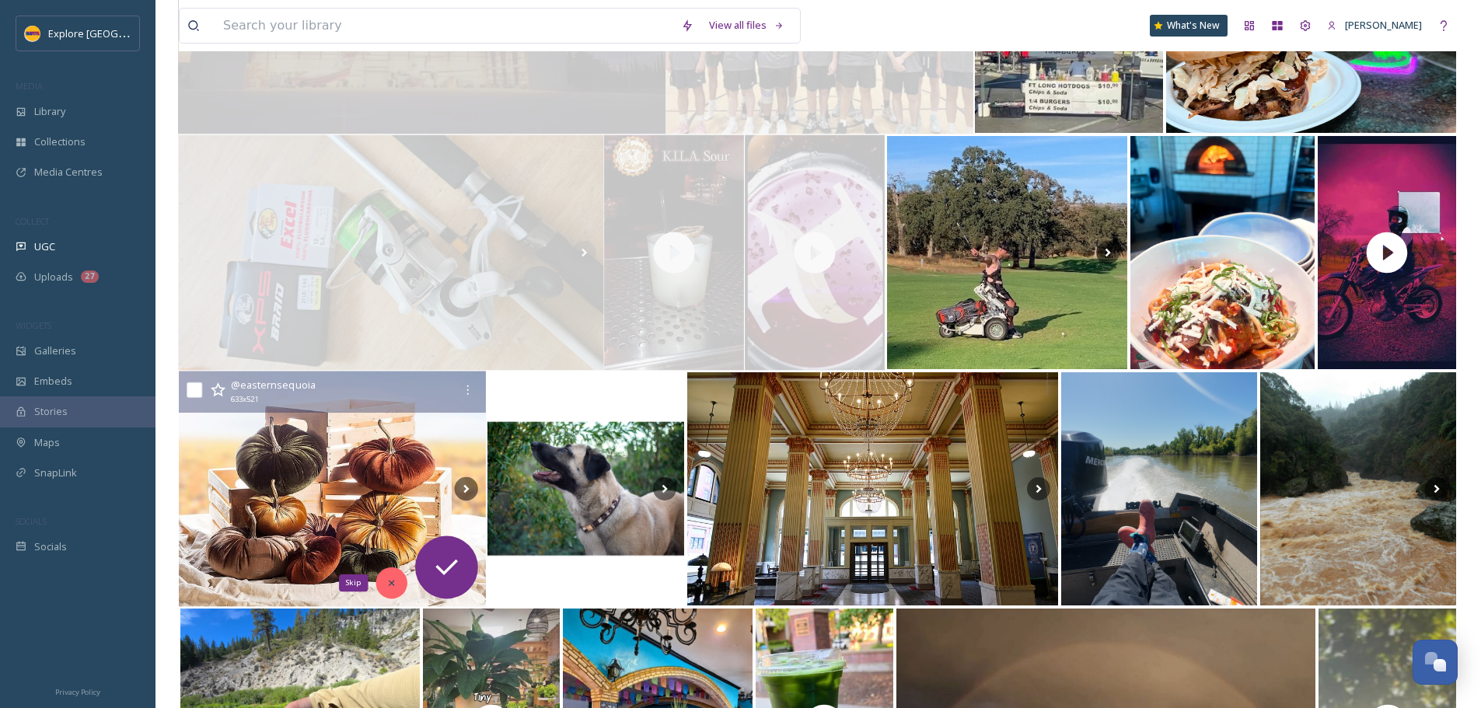
click at [395, 586] on icon at bounding box center [391, 582] width 11 height 11
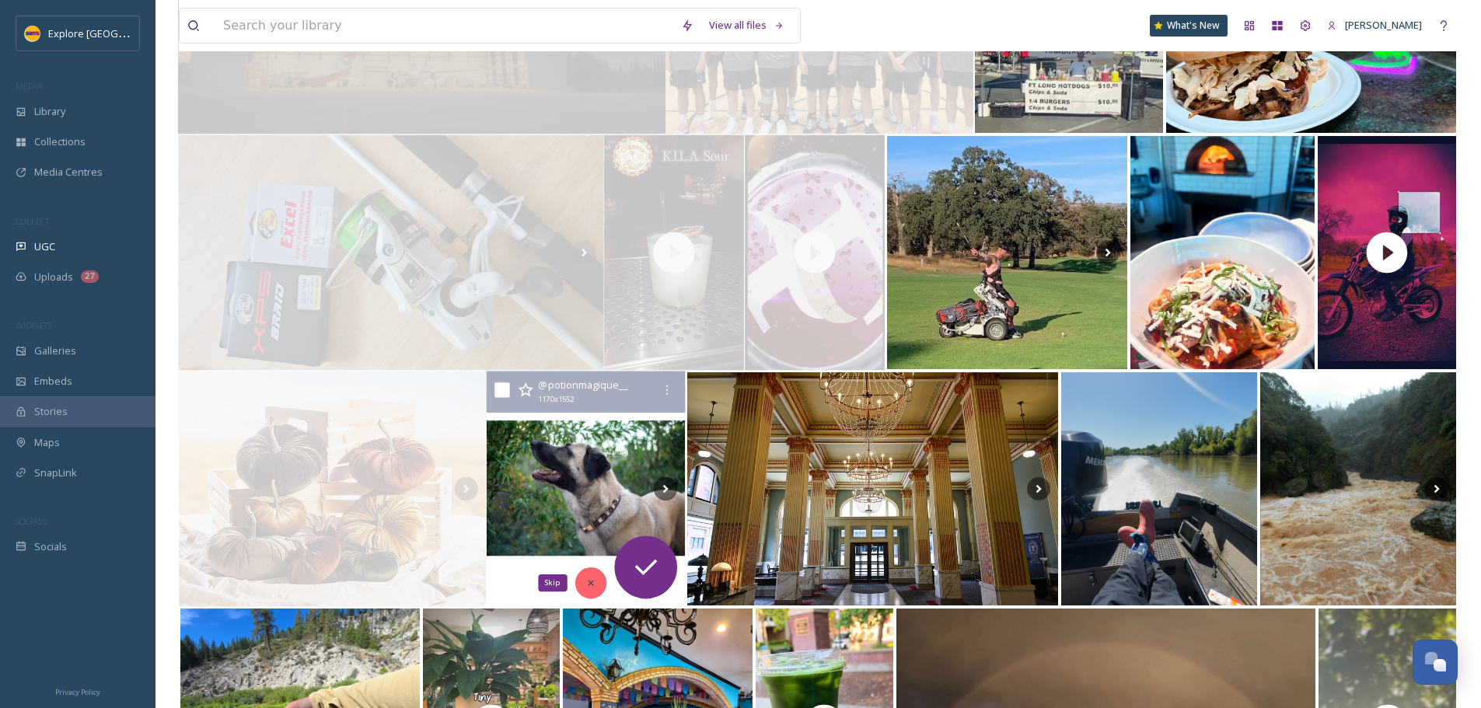
click at [598, 580] on div "Skip" at bounding box center [590, 582] width 31 height 31
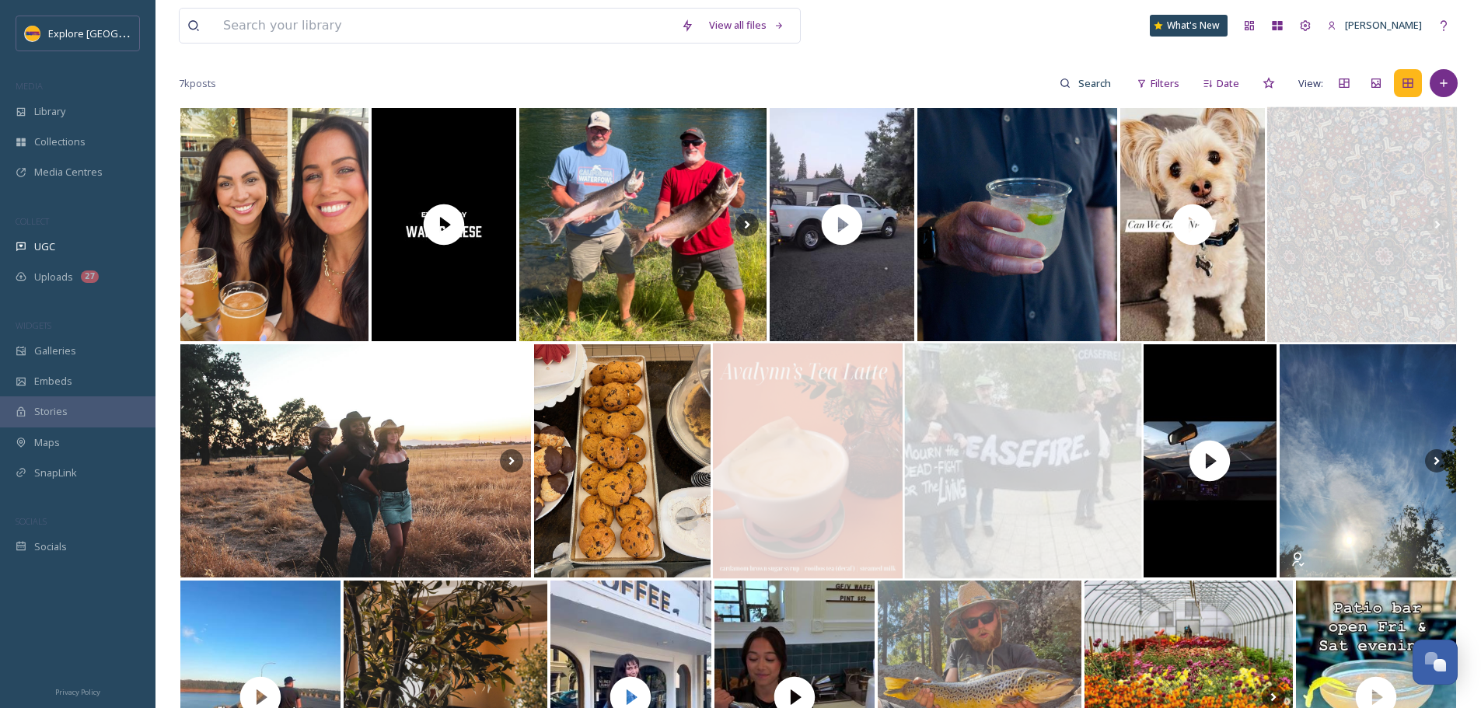
scroll to position [0, 0]
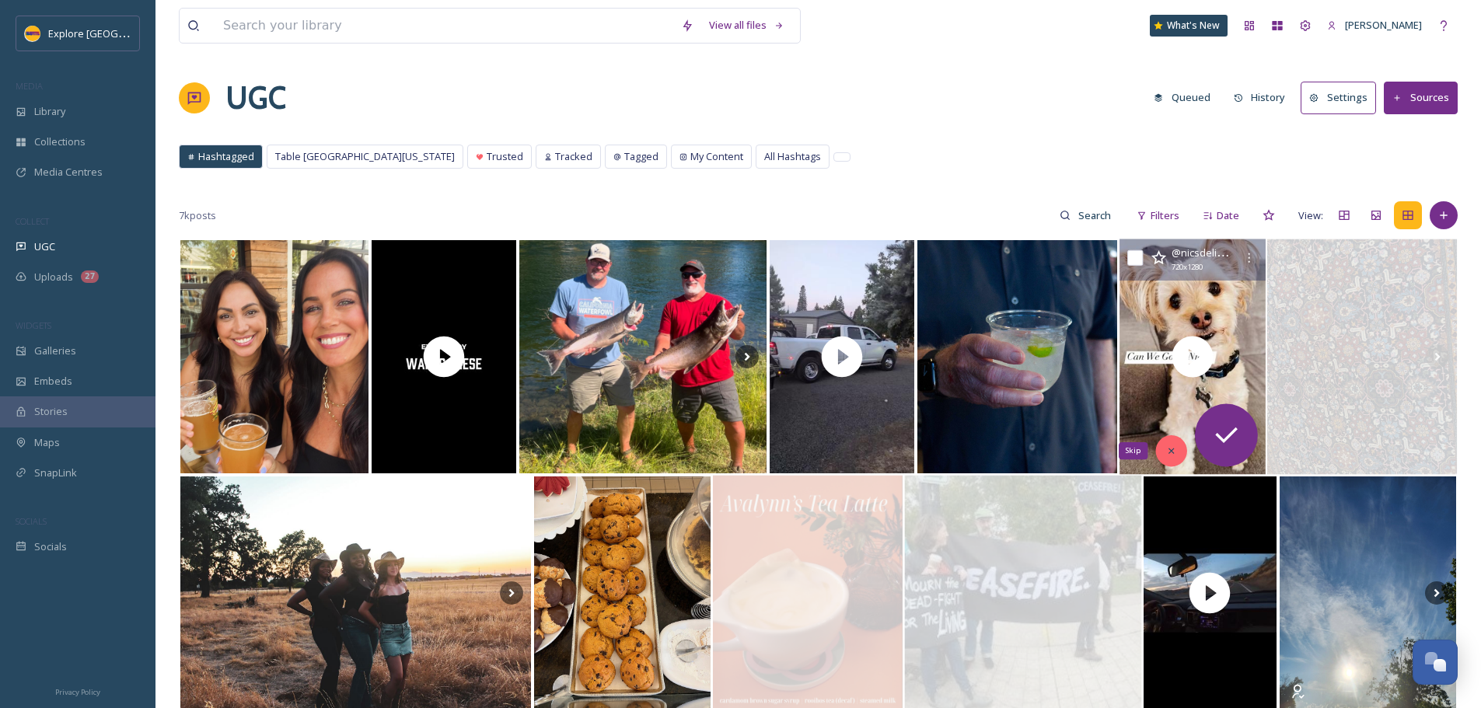
click at [1166, 452] on icon at bounding box center [1170, 450] width 11 height 11
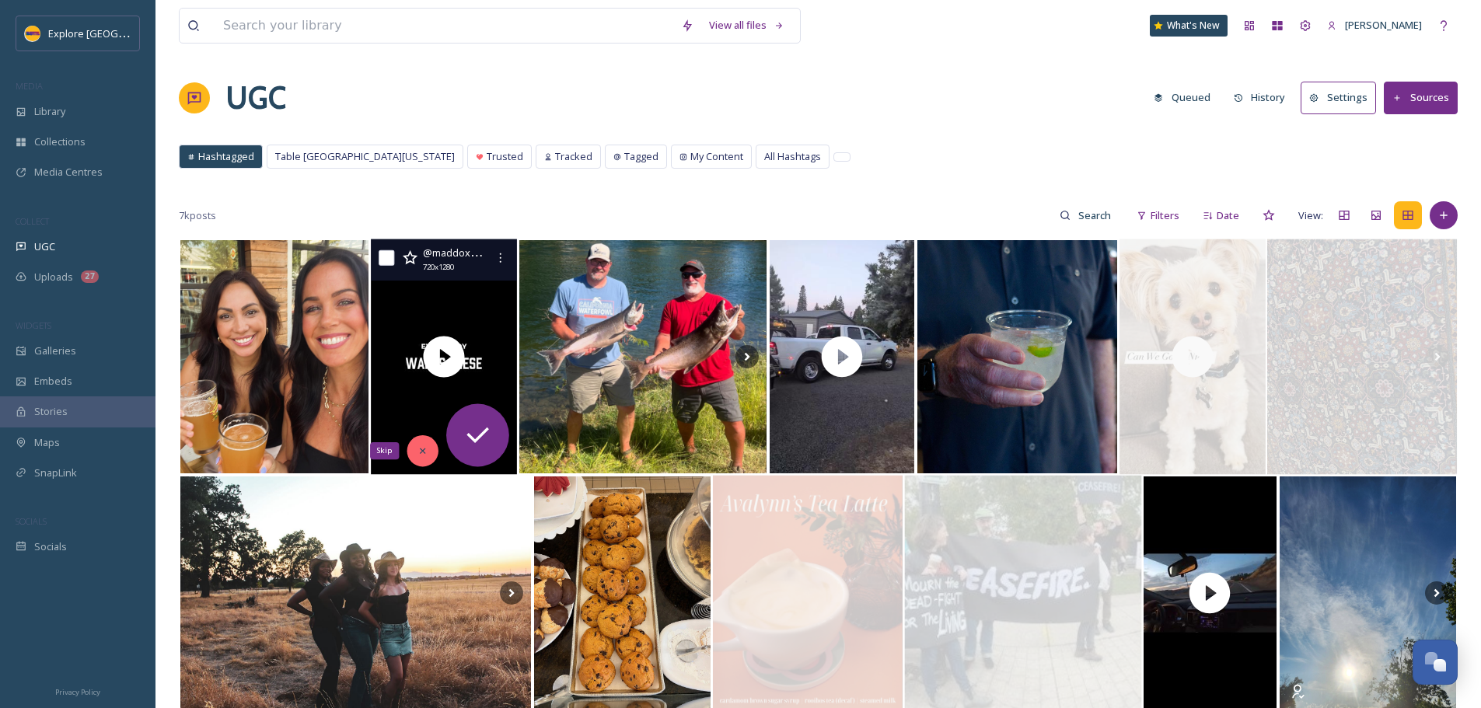
click at [424, 452] on icon at bounding box center [422, 450] width 5 height 5
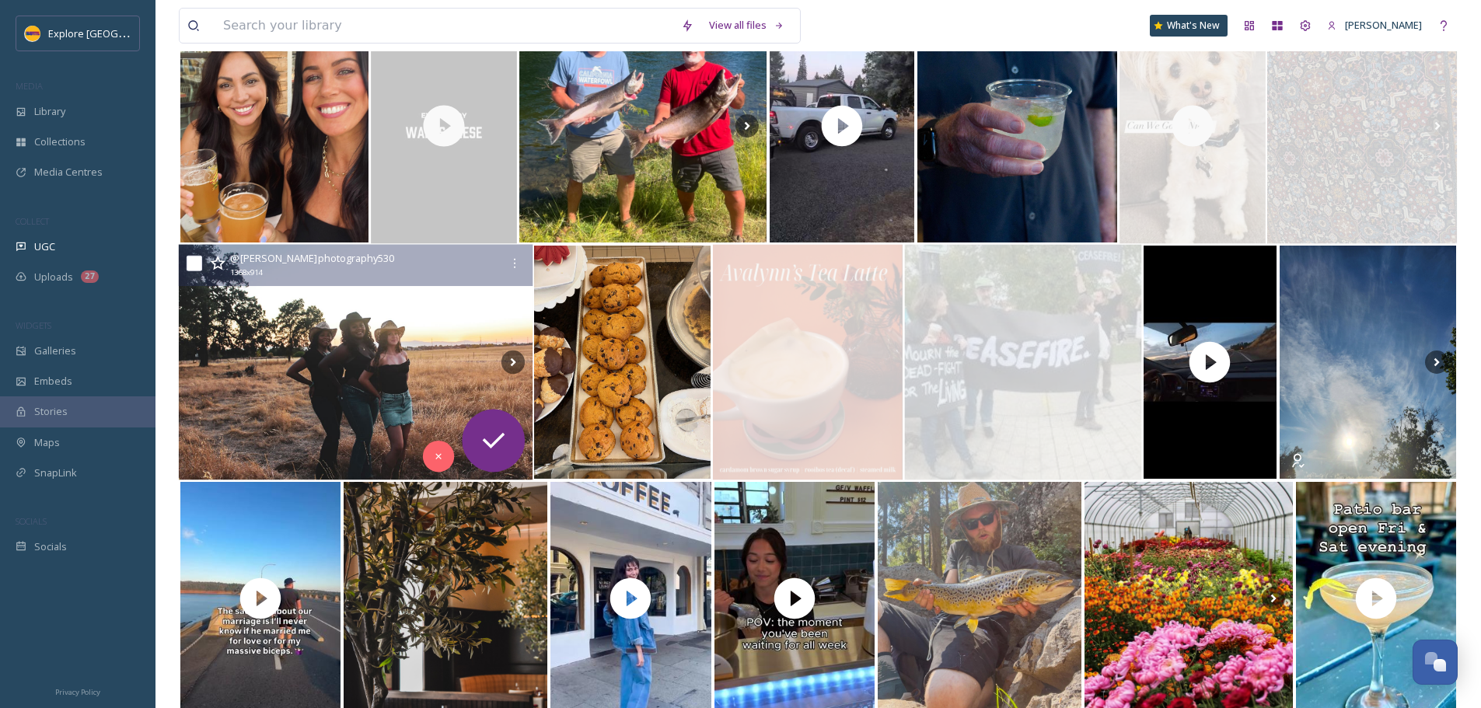
scroll to position [466, 0]
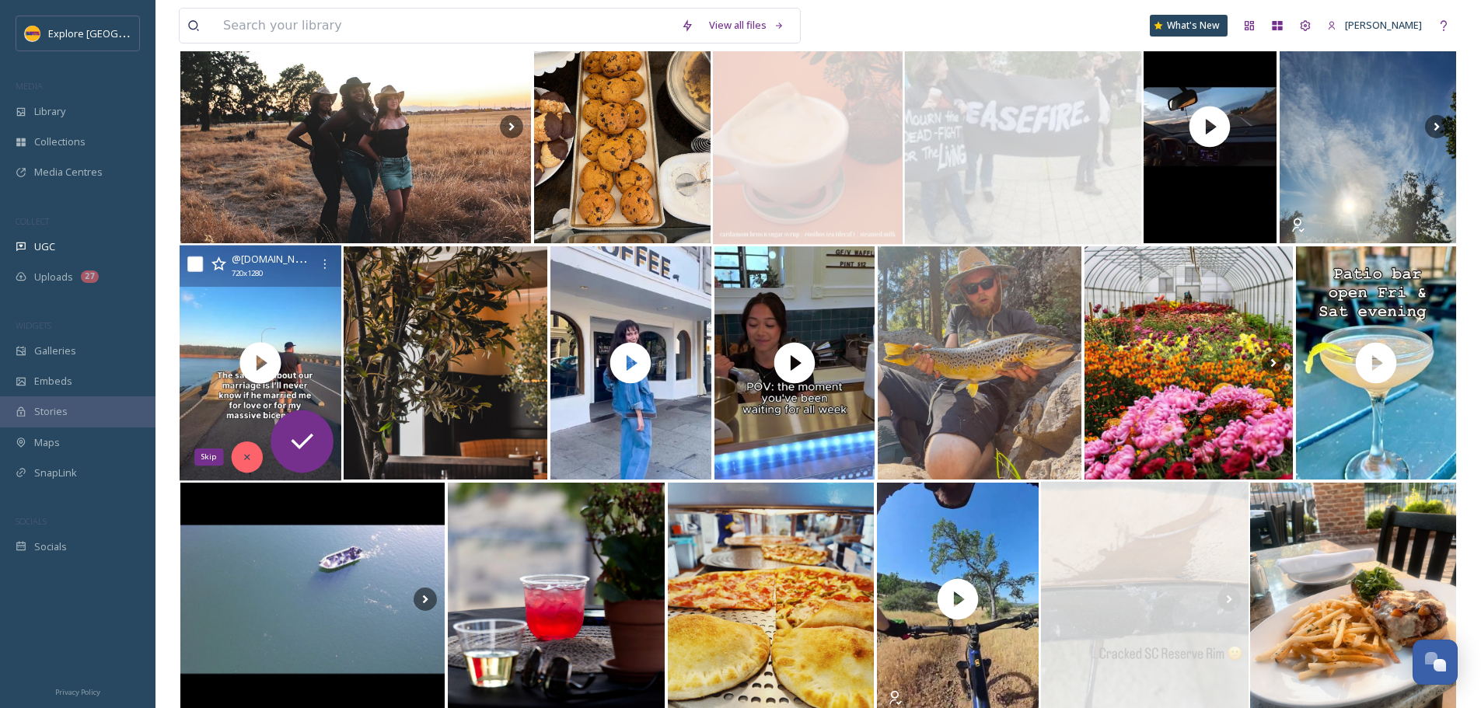
click at [245, 442] on div "Skip" at bounding box center [247, 456] width 31 height 31
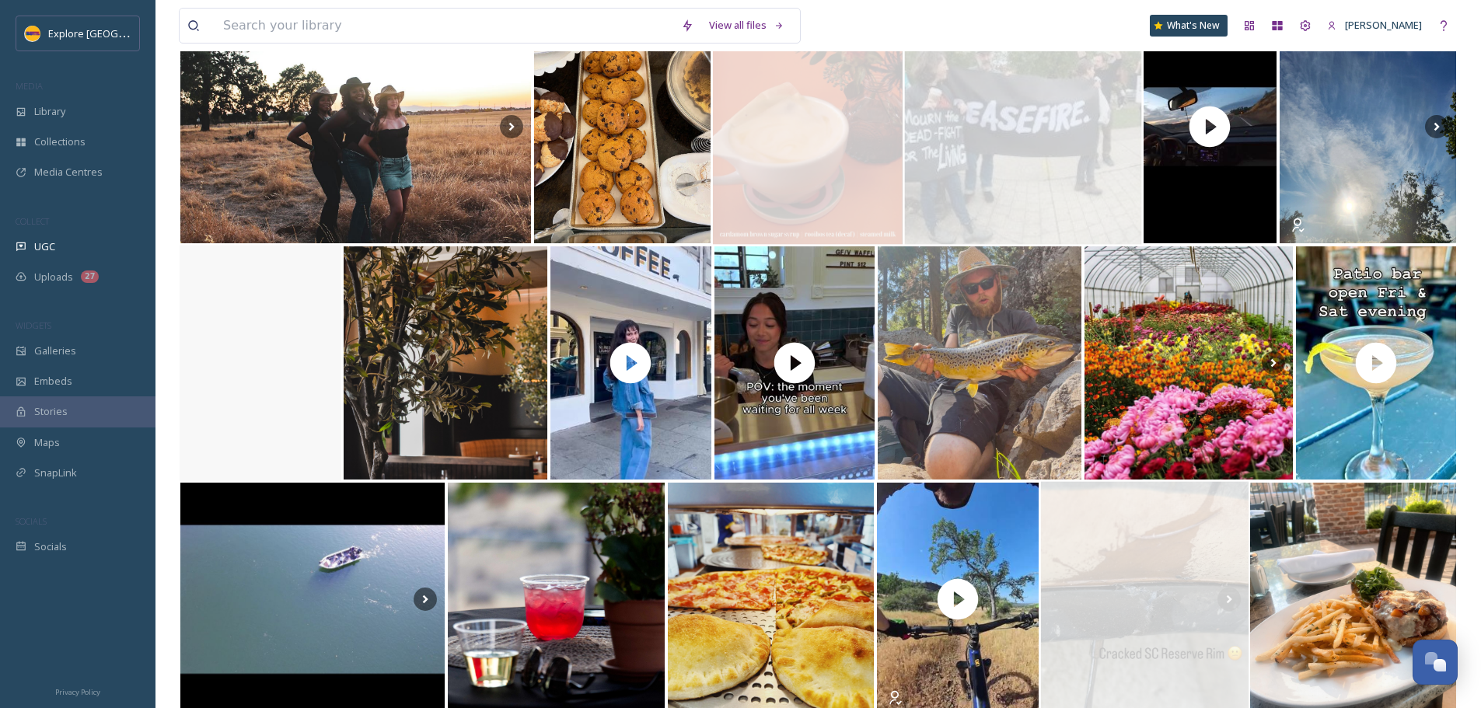
click at [244, 350] on video "I blame jaymeslackey for this reel 🙈 \a\aWe’ve been talking a LOT about ideas f…" at bounding box center [261, 363] width 162 height 235
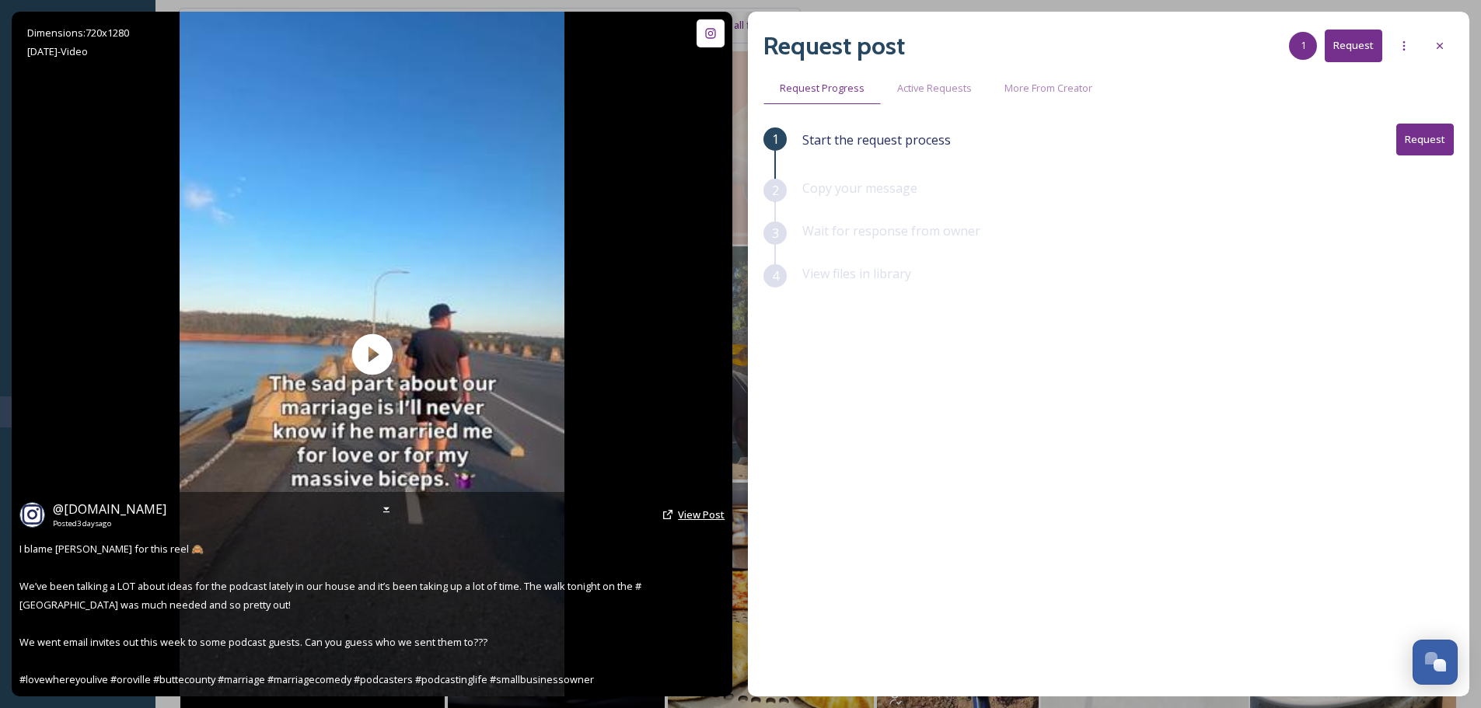
click at [681, 508] on span "View Post" at bounding box center [701, 515] width 47 height 14
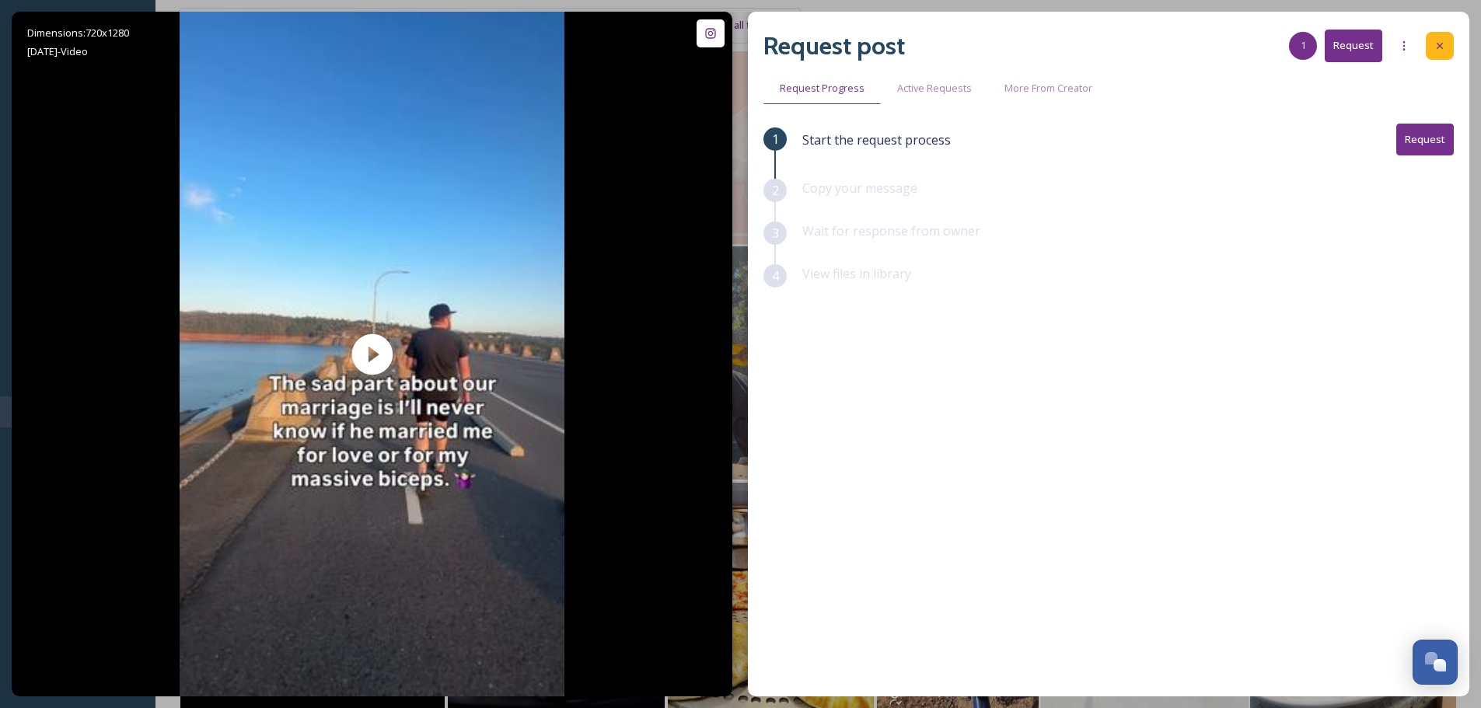
click at [1434, 54] on div at bounding box center [1439, 46] width 28 height 28
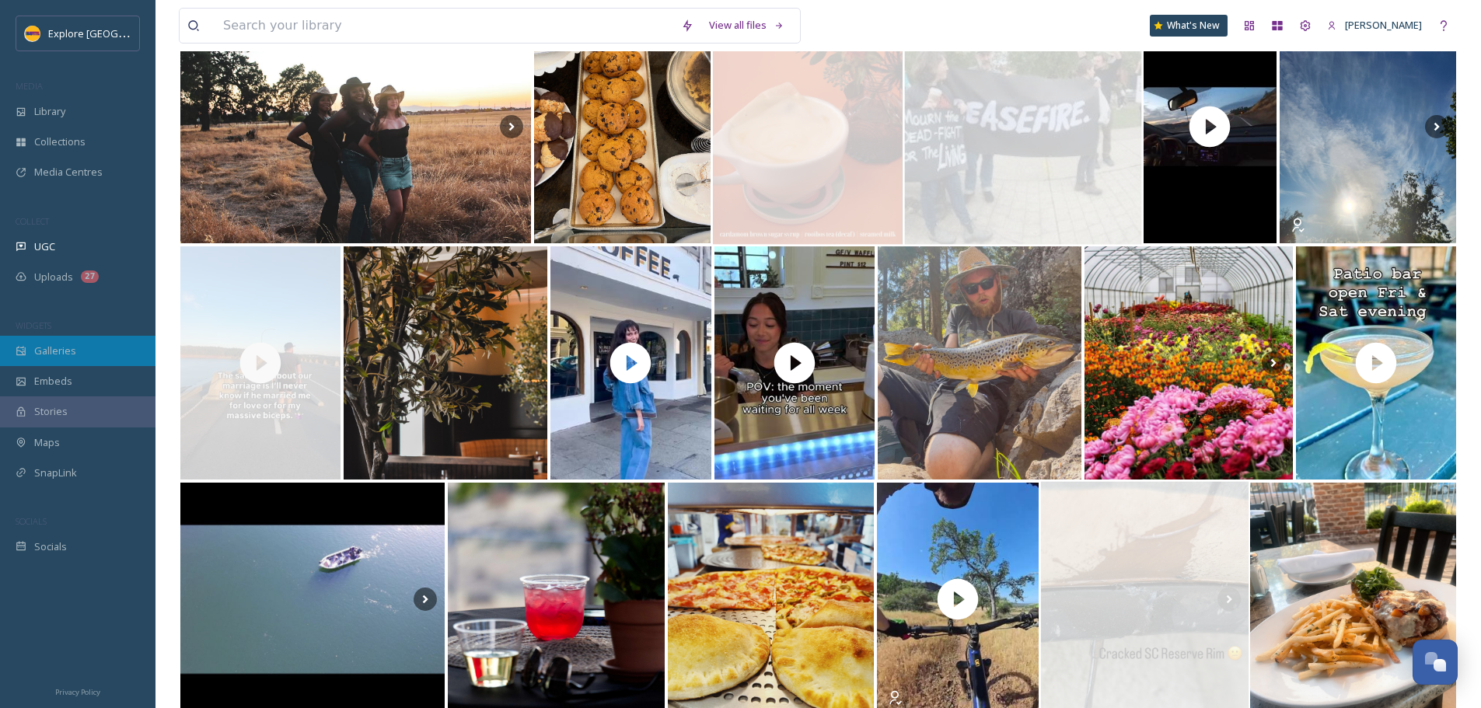
click at [72, 356] on span "Galleries" at bounding box center [55, 351] width 42 height 15
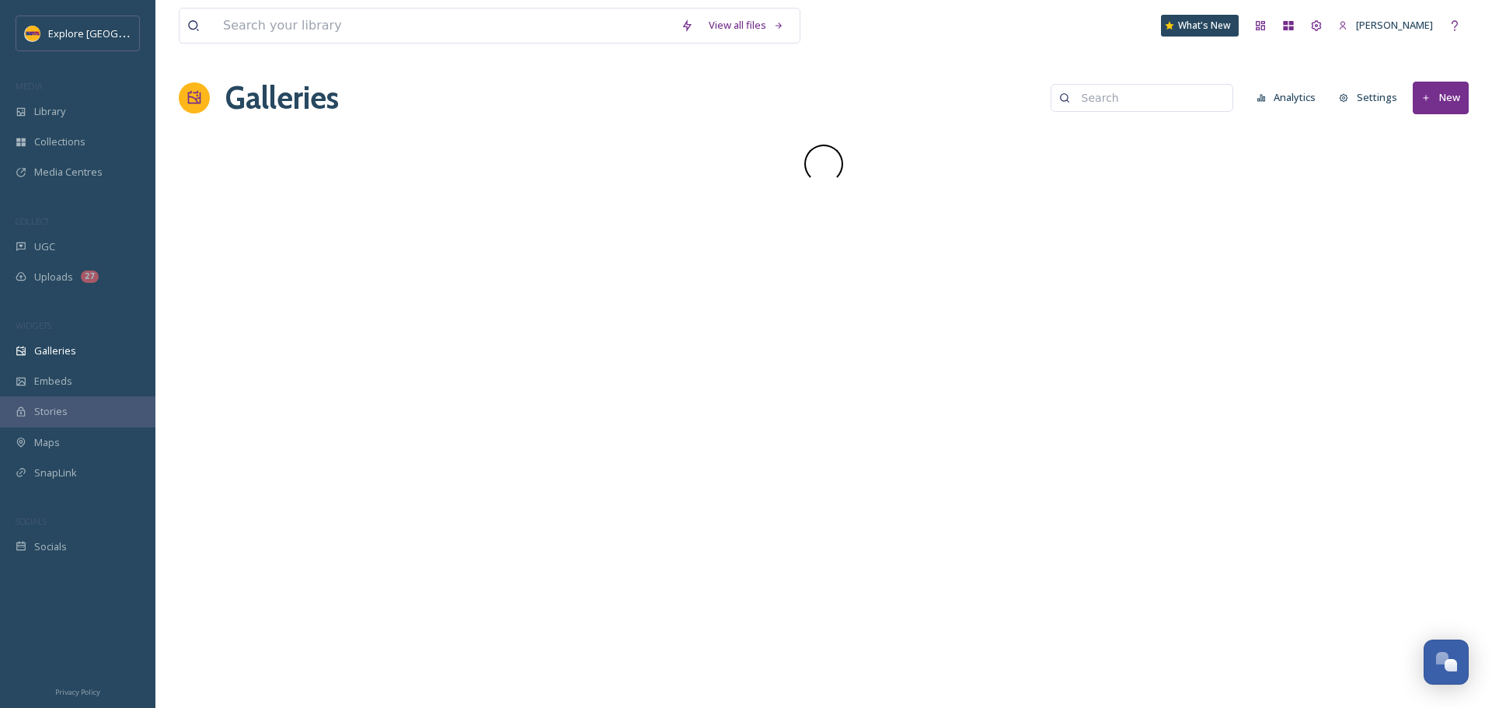
click at [1109, 98] on input at bounding box center [1149, 97] width 151 height 31
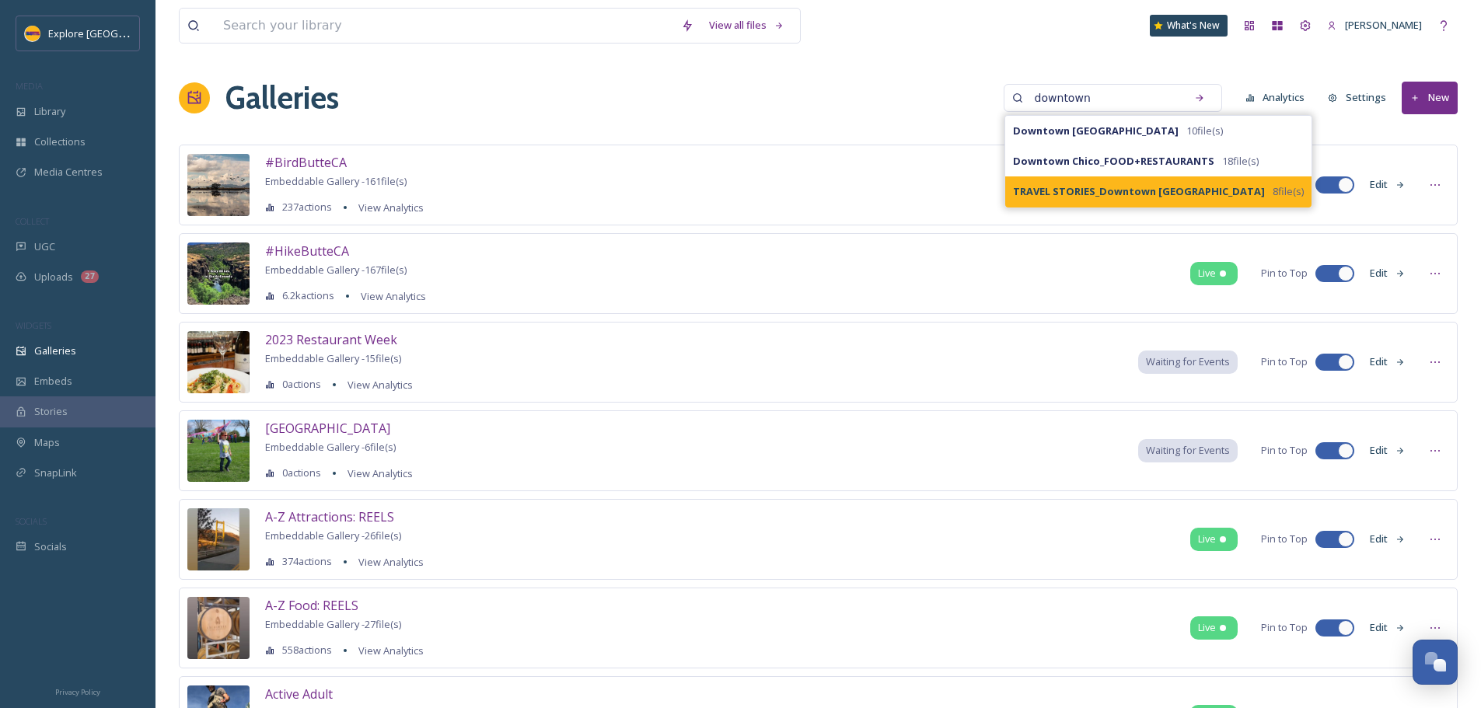
type input "downtown"
click at [1136, 198] on strong "TRAVEL STORIES_Downtown [GEOGRAPHIC_DATA]" at bounding box center [1139, 191] width 252 height 14
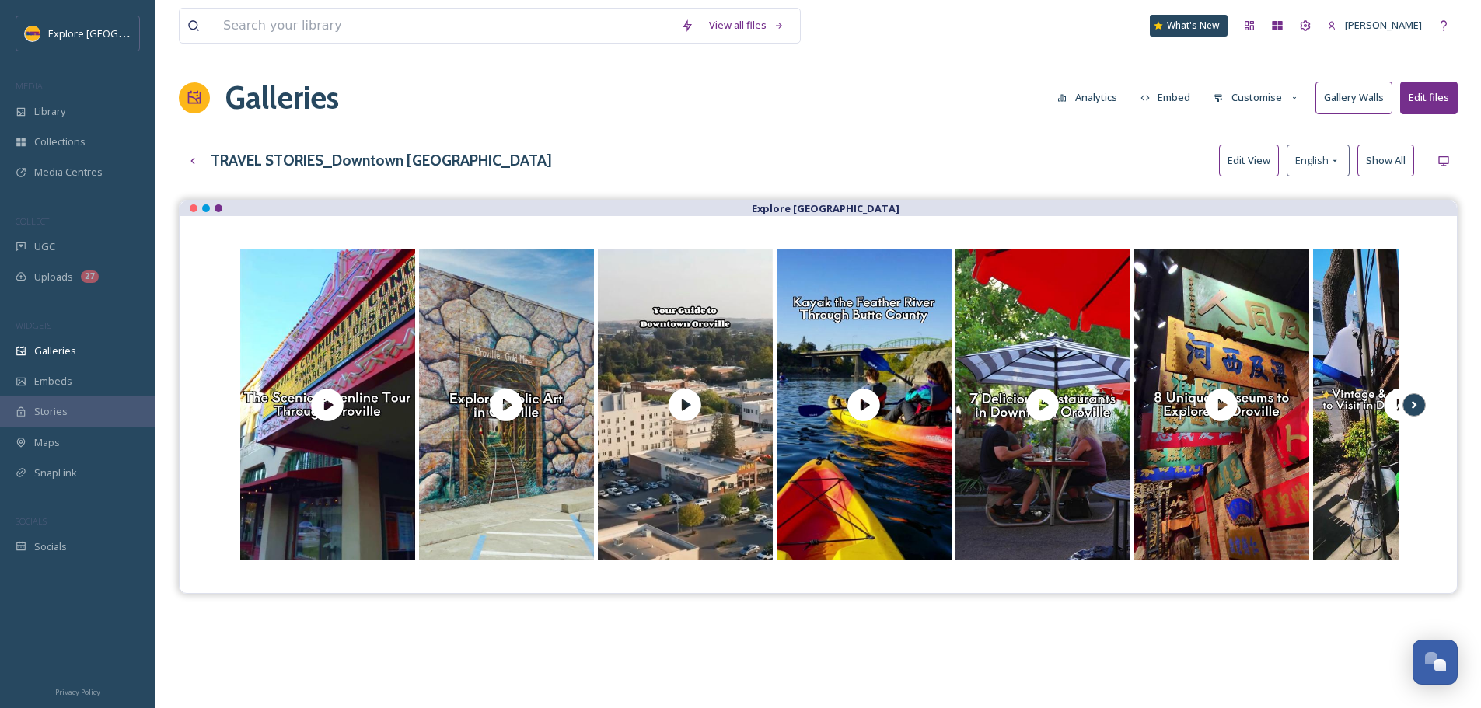
click at [1419, 410] on icon at bounding box center [1414, 404] width 22 height 23
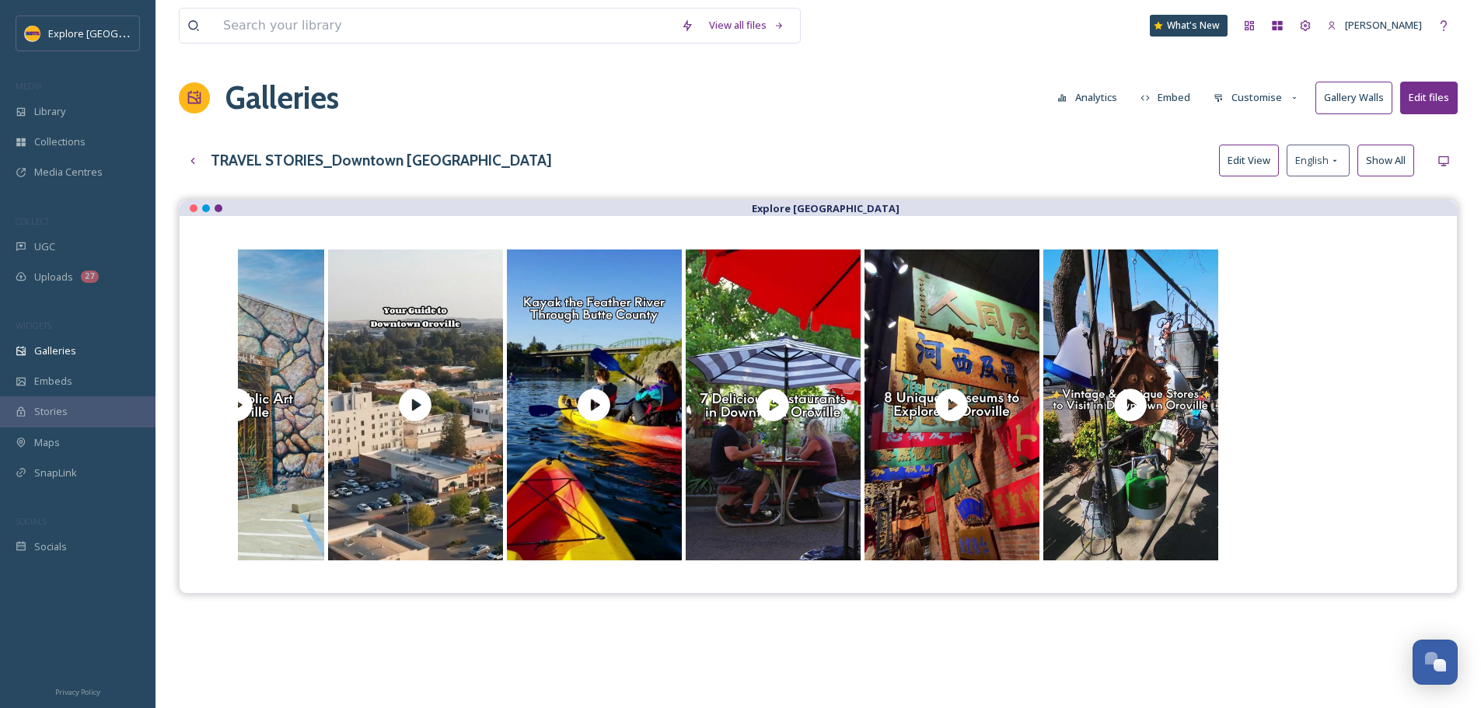
click at [1419, 410] on div at bounding box center [818, 404] width 1215 height 315
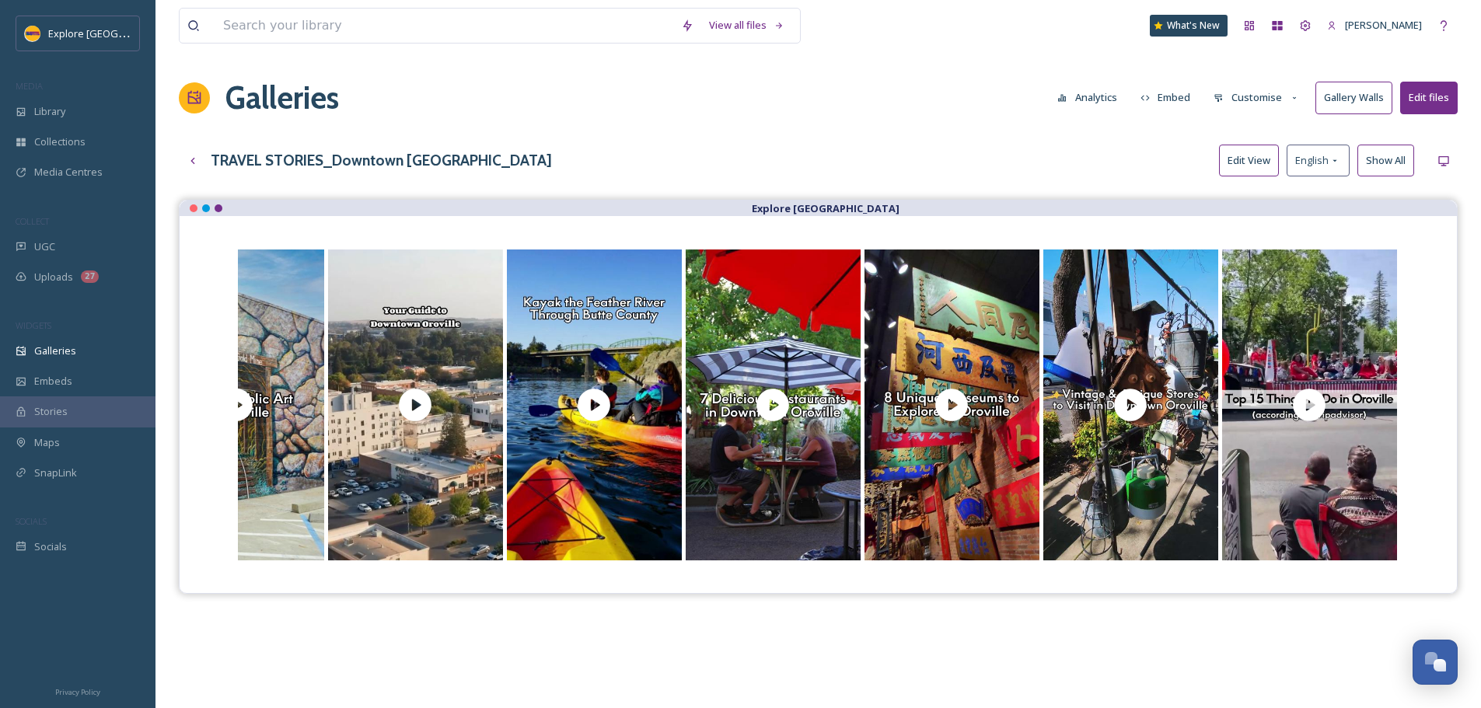
click at [1231, 163] on button "Edit View" at bounding box center [1249, 161] width 60 height 32
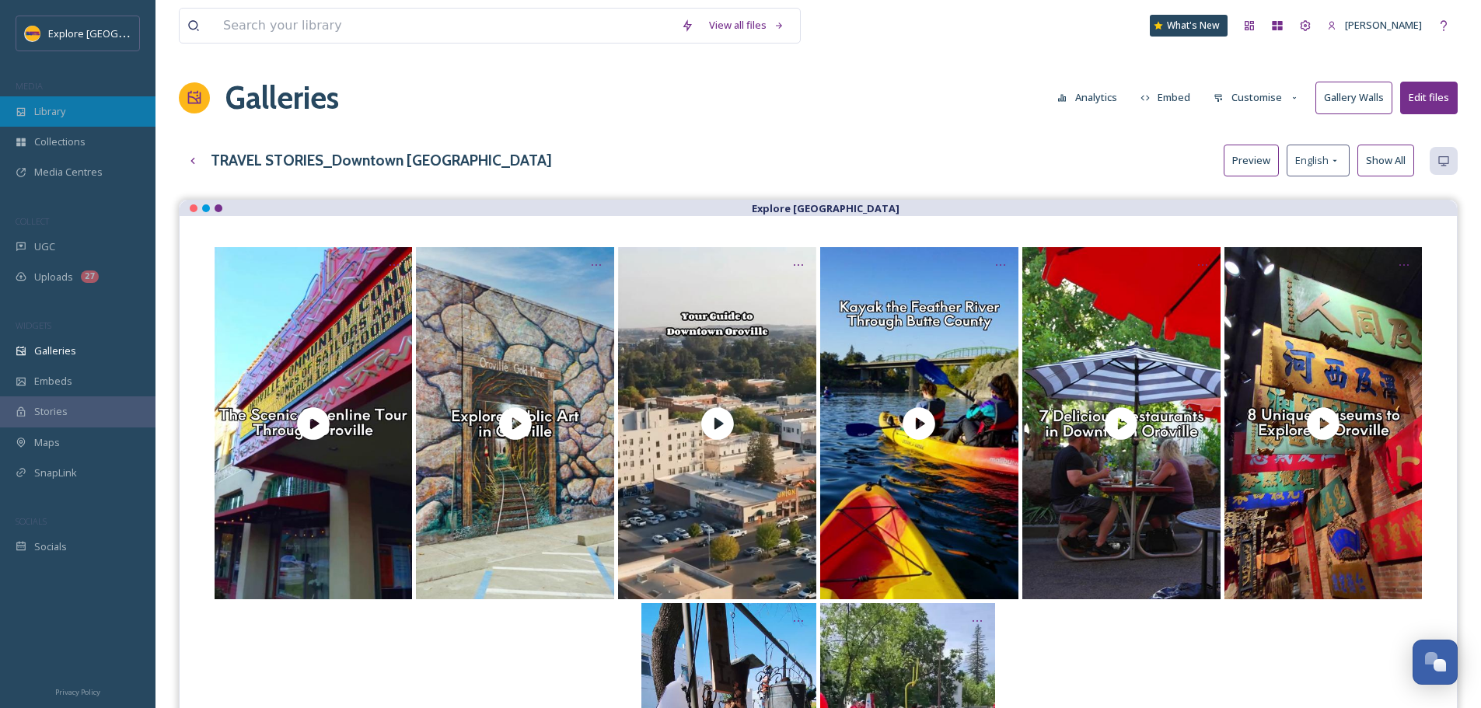
click at [68, 113] on div "Library" at bounding box center [77, 111] width 155 height 30
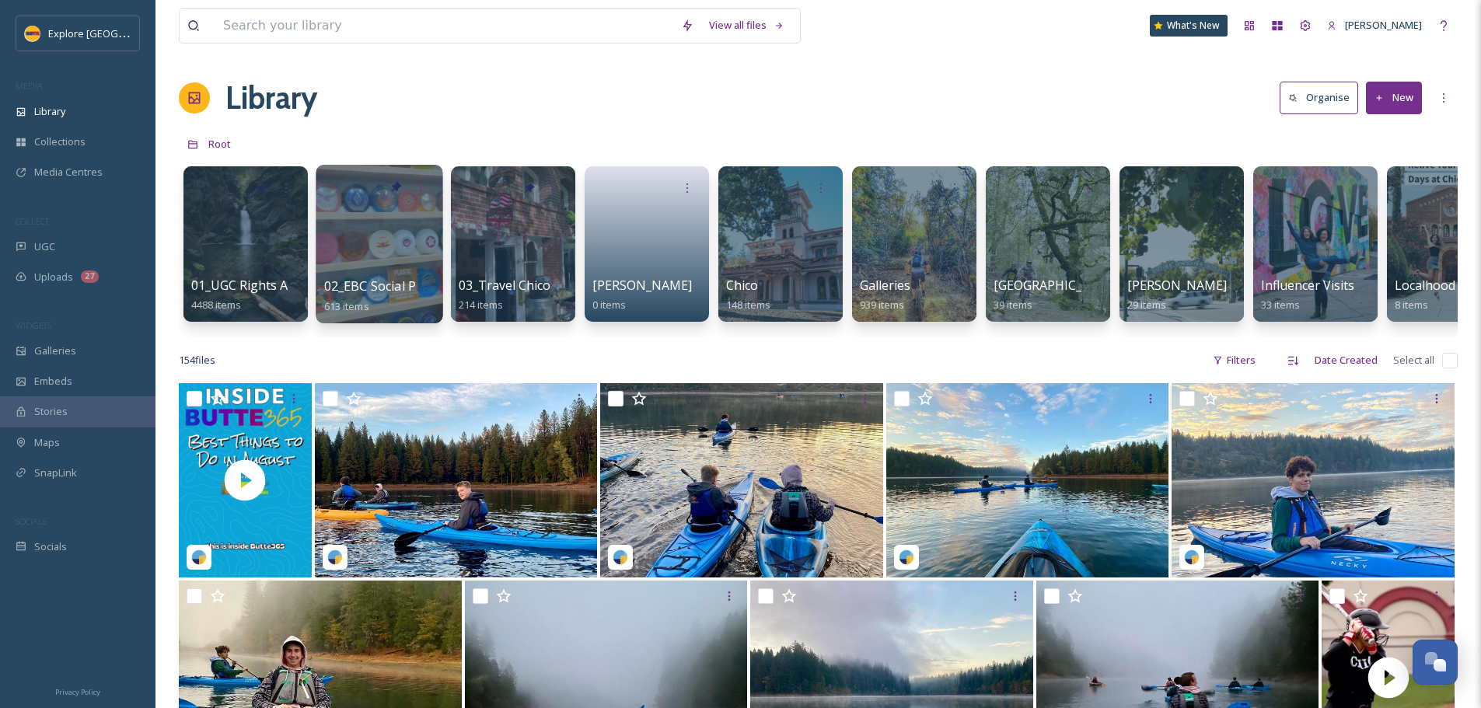
click at [335, 287] on span "02_EBC Social Posts" at bounding box center [382, 285] width 117 height 17
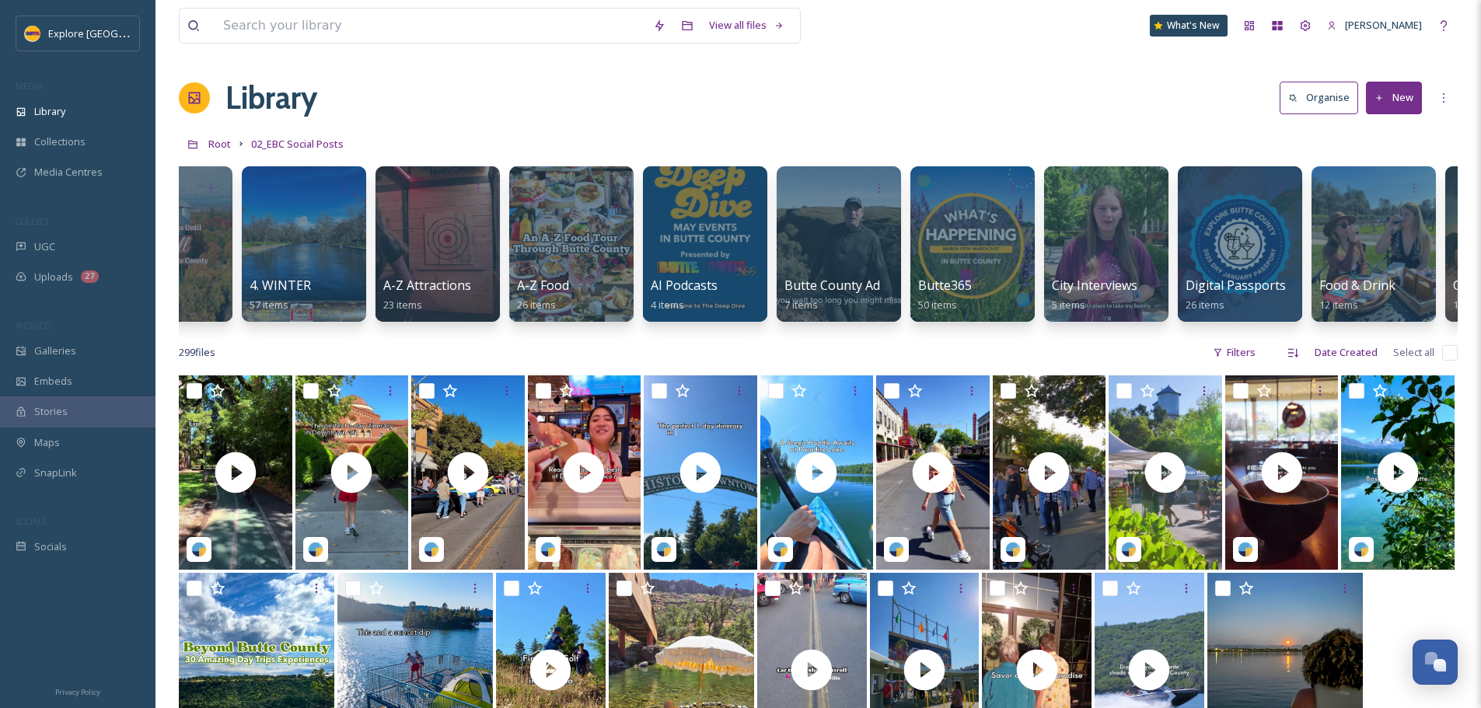
scroll to position [0, 351]
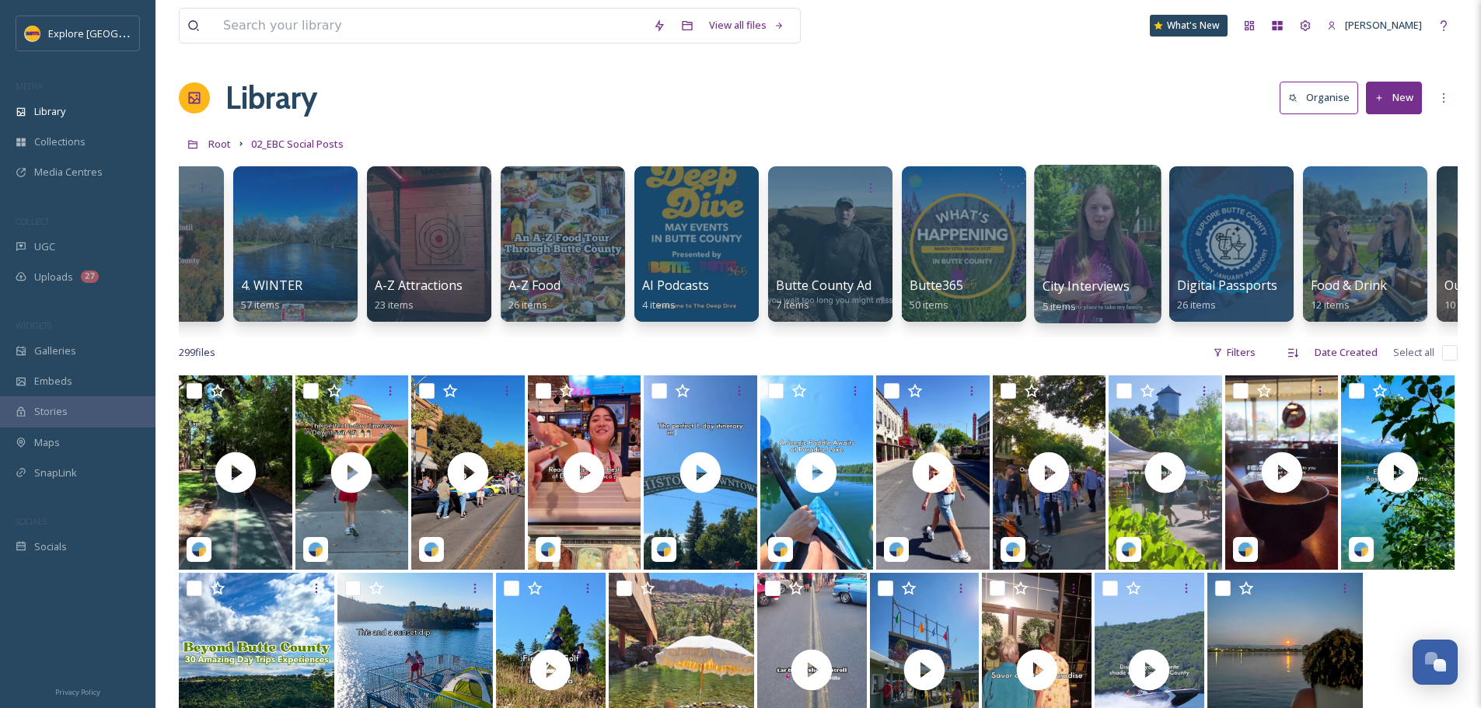
click at [1087, 288] on span "City Interviews" at bounding box center [1085, 285] width 87 height 17
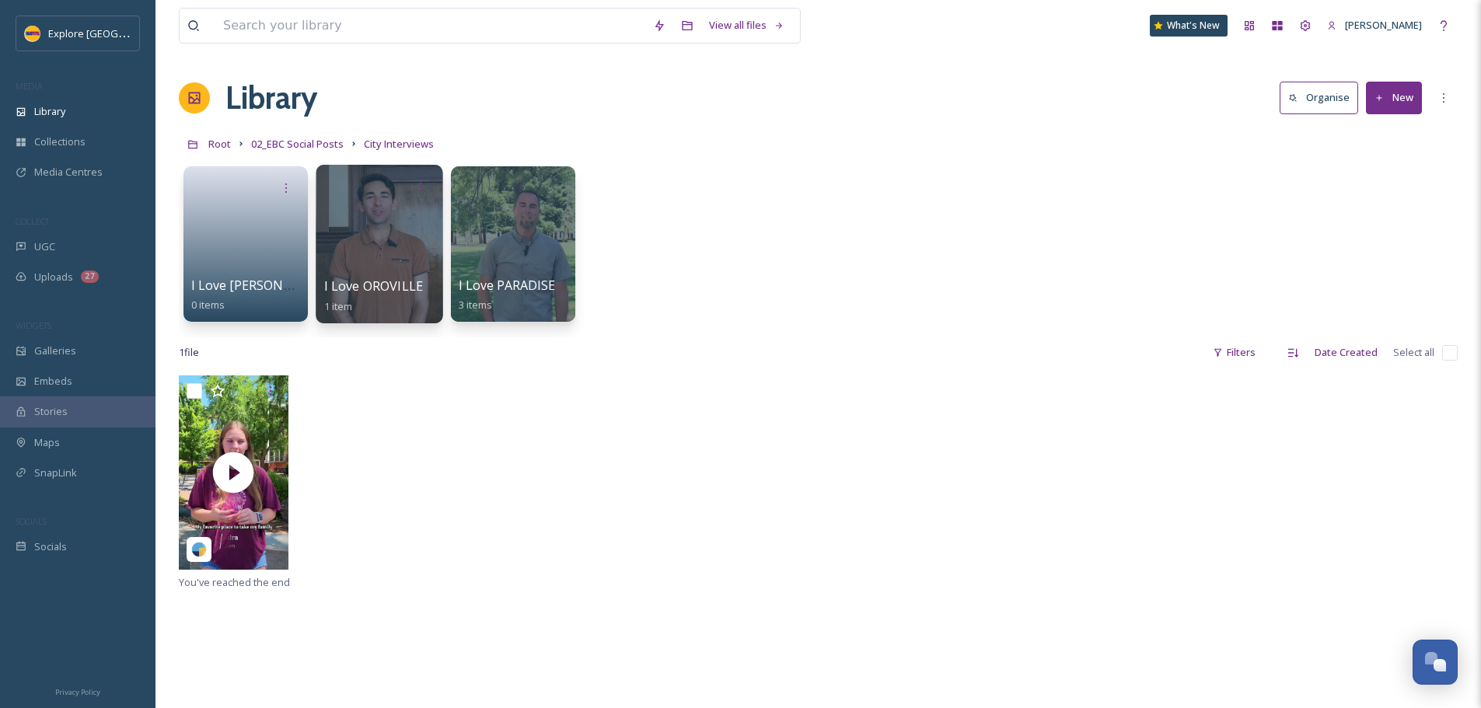
click at [379, 294] on span "I Love OROVILLE" at bounding box center [373, 285] width 99 height 17
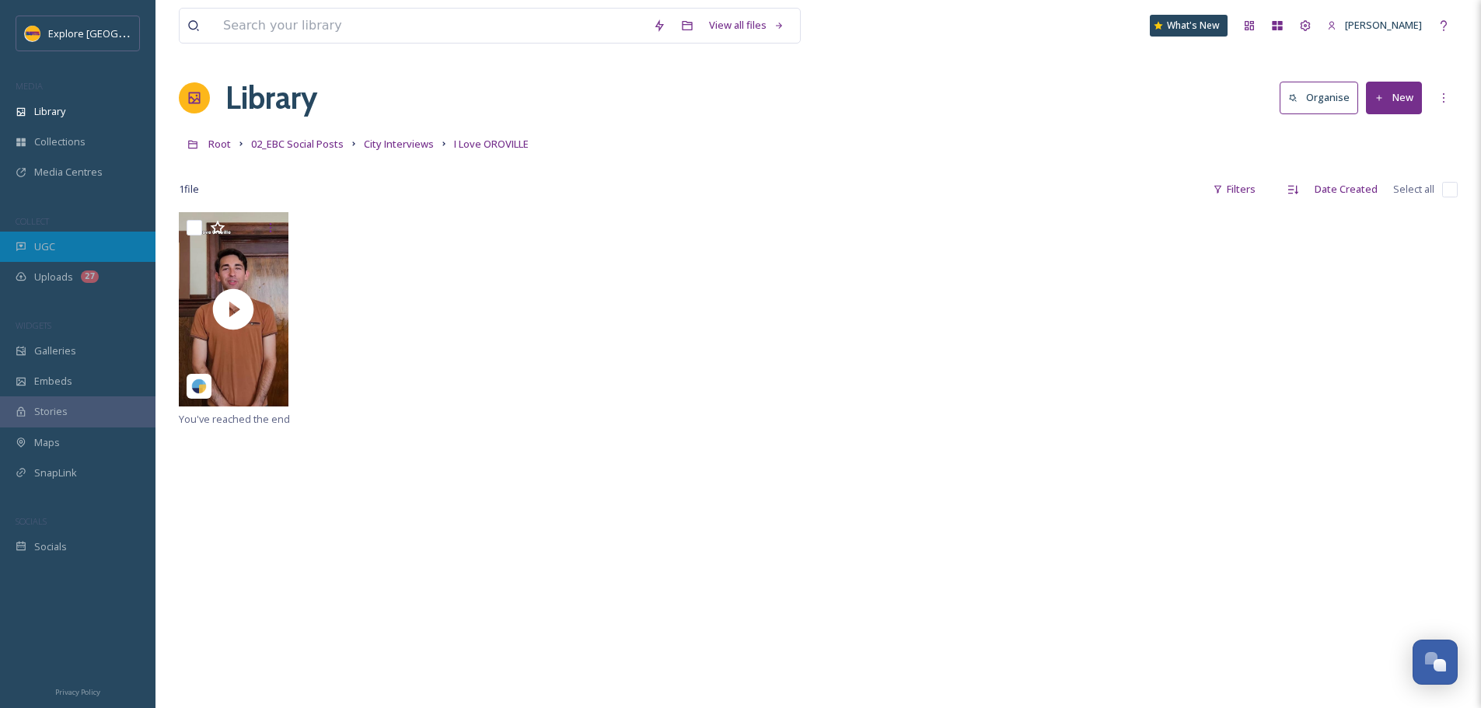
click at [58, 248] on div "UGC" at bounding box center [77, 247] width 155 height 30
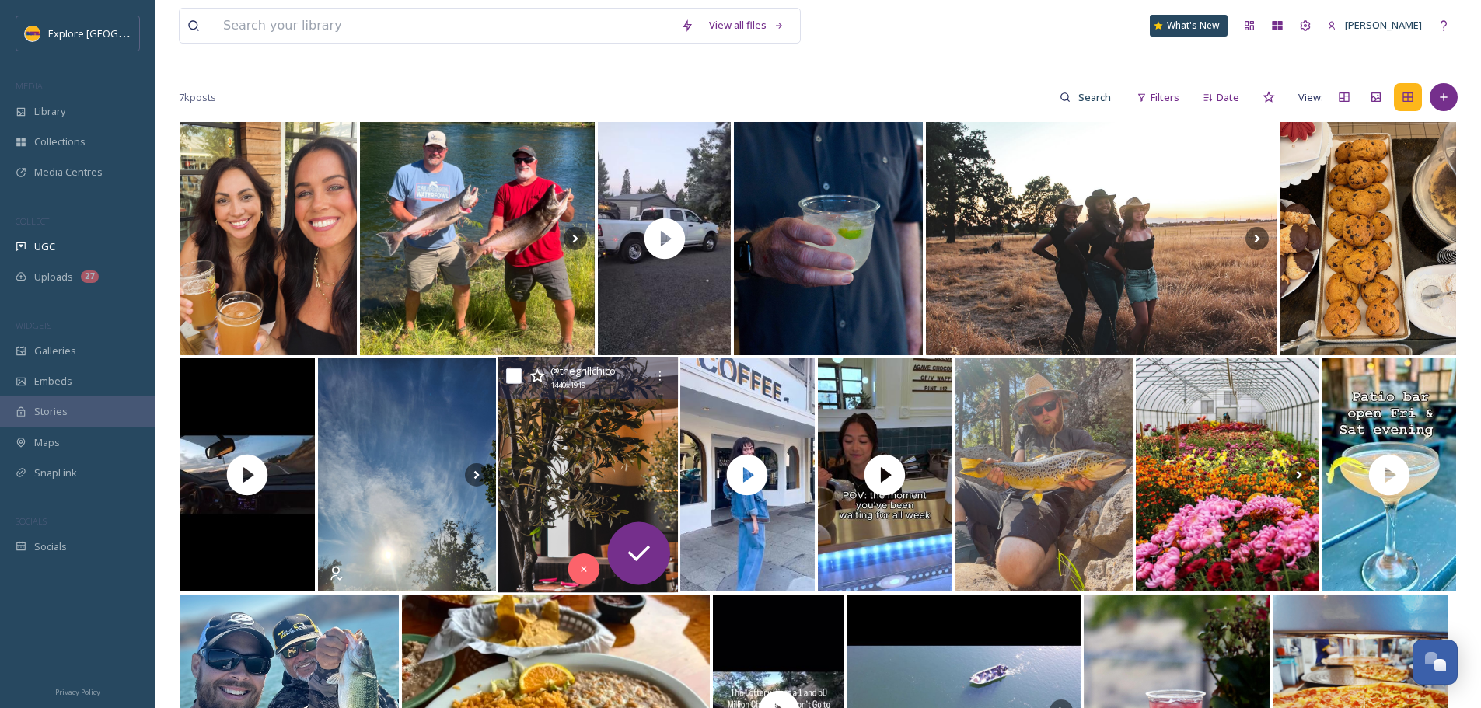
scroll to position [155, 0]
